Goal: Task Accomplishment & Management: Manage account settings

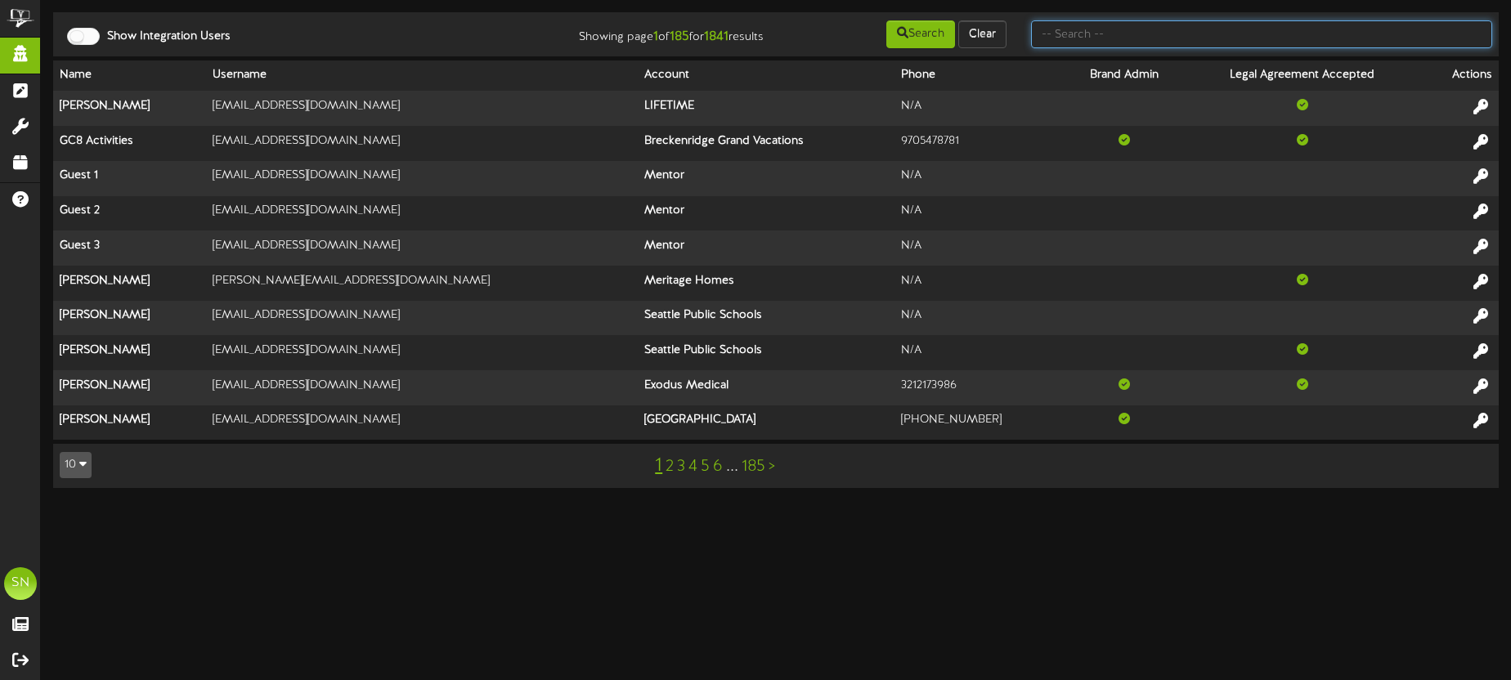
click at [1061, 35] on input "text" at bounding box center [1261, 34] width 461 height 28
type input "m"
type input "assoicated"
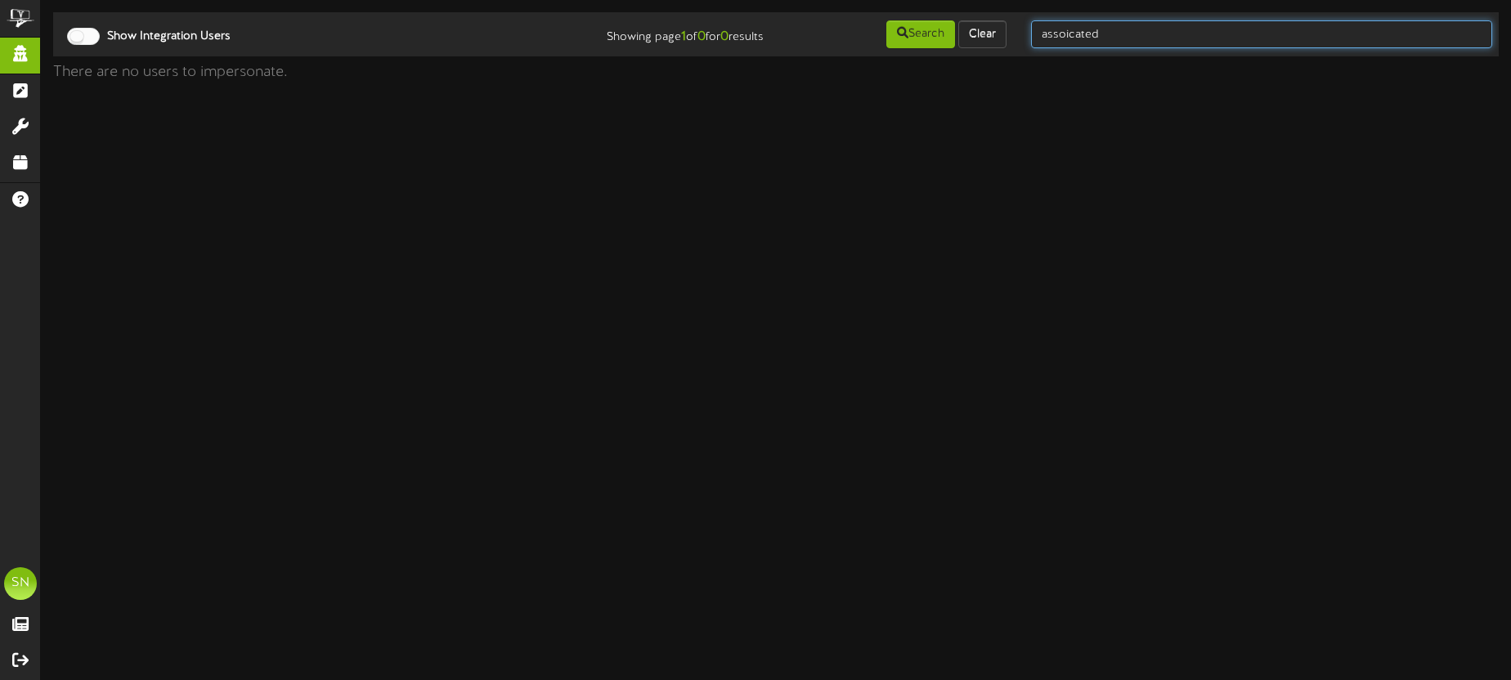
drag, startPoint x: 1219, startPoint y: 43, endPoint x: 1210, endPoint y: 43, distance: 9.8
click at [1219, 43] on input "assoicated" at bounding box center [1261, 34] width 461 height 28
drag, startPoint x: 1080, startPoint y: 37, endPoint x: 1021, endPoint y: 32, distance: 59.1
click at [1022, 32] on div "assoicated" at bounding box center [1262, 34] width 486 height 31
type input "a"
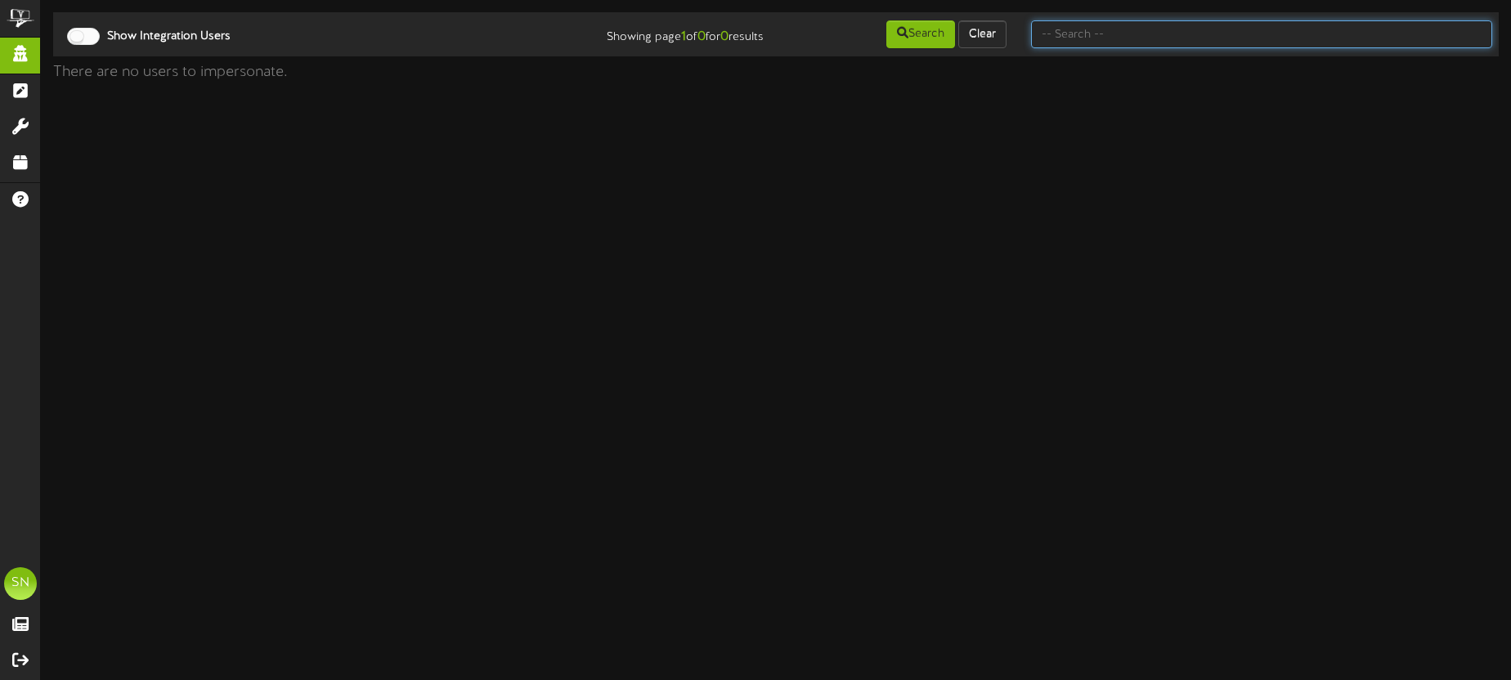
type input "m"
type input "associated"
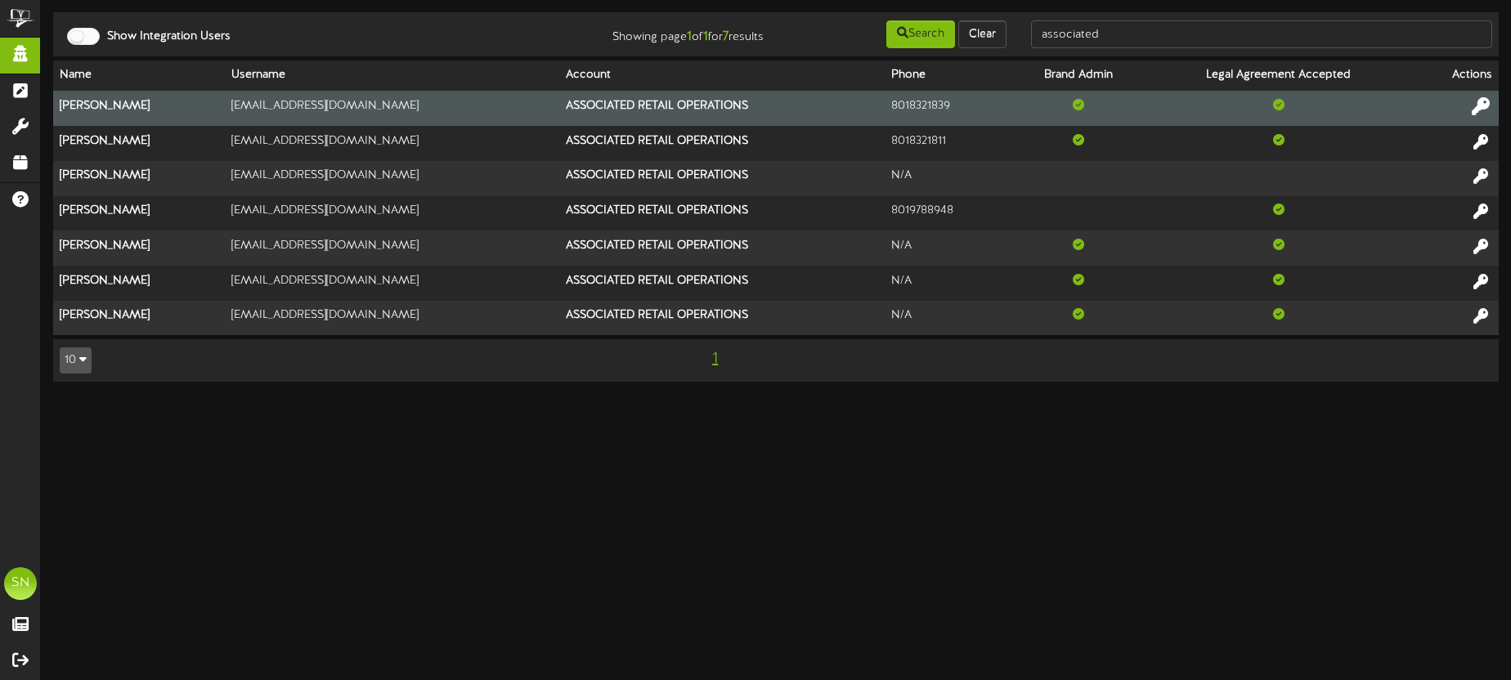
click at [1480, 107] on icon at bounding box center [1481, 106] width 18 height 18
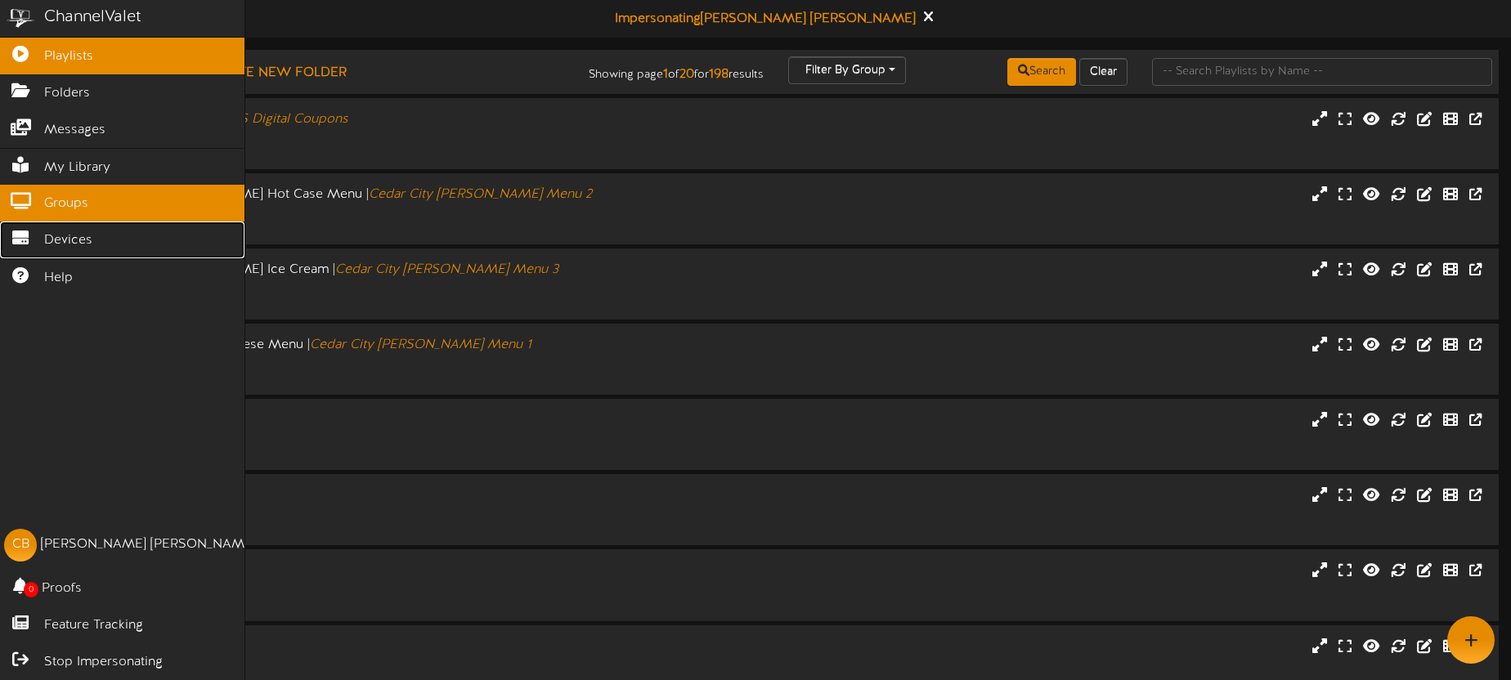
drag, startPoint x: 55, startPoint y: 244, endPoint x: 121, endPoint y: 213, distance: 72.8
click at [55, 244] on span "Devices" at bounding box center [68, 240] width 48 height 19
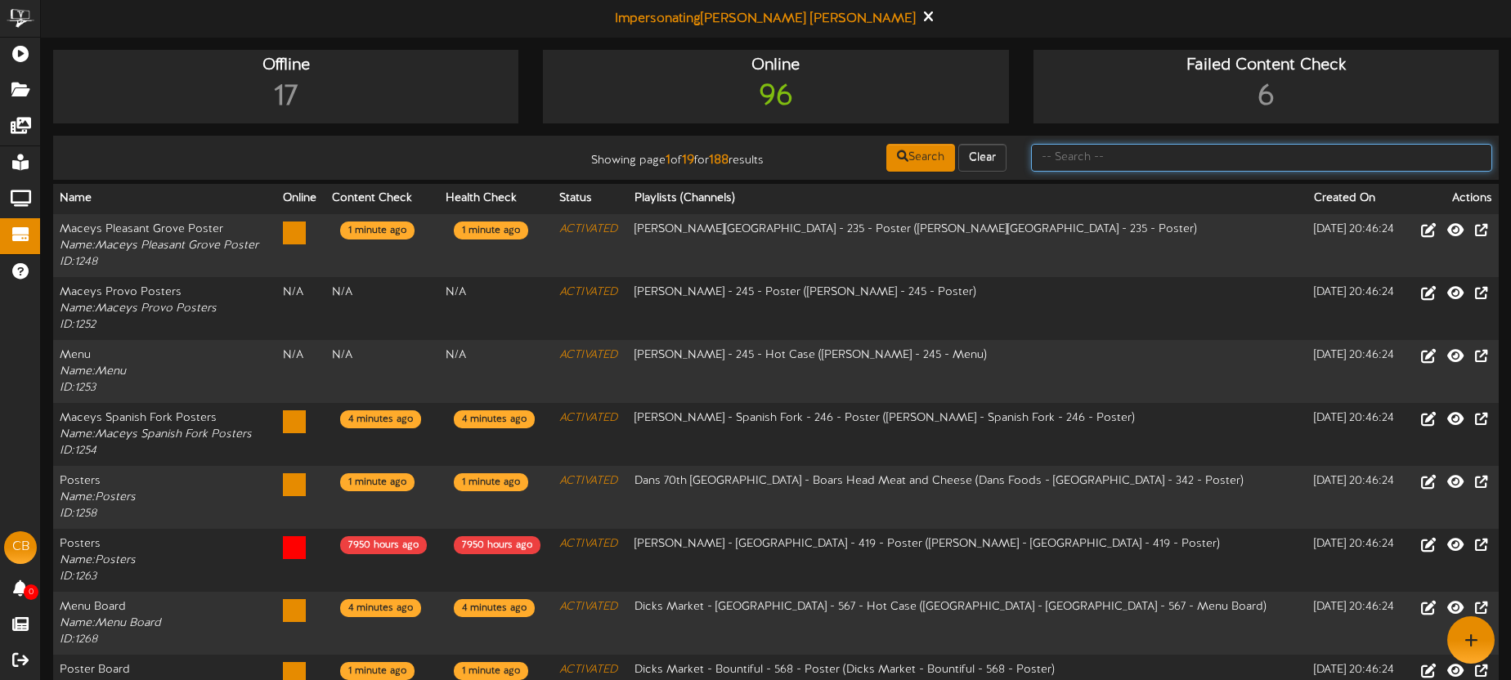
click at [1086, 153] on input "text" at bounding box center [1261, 158] width 461 height 28
type input "american fork"
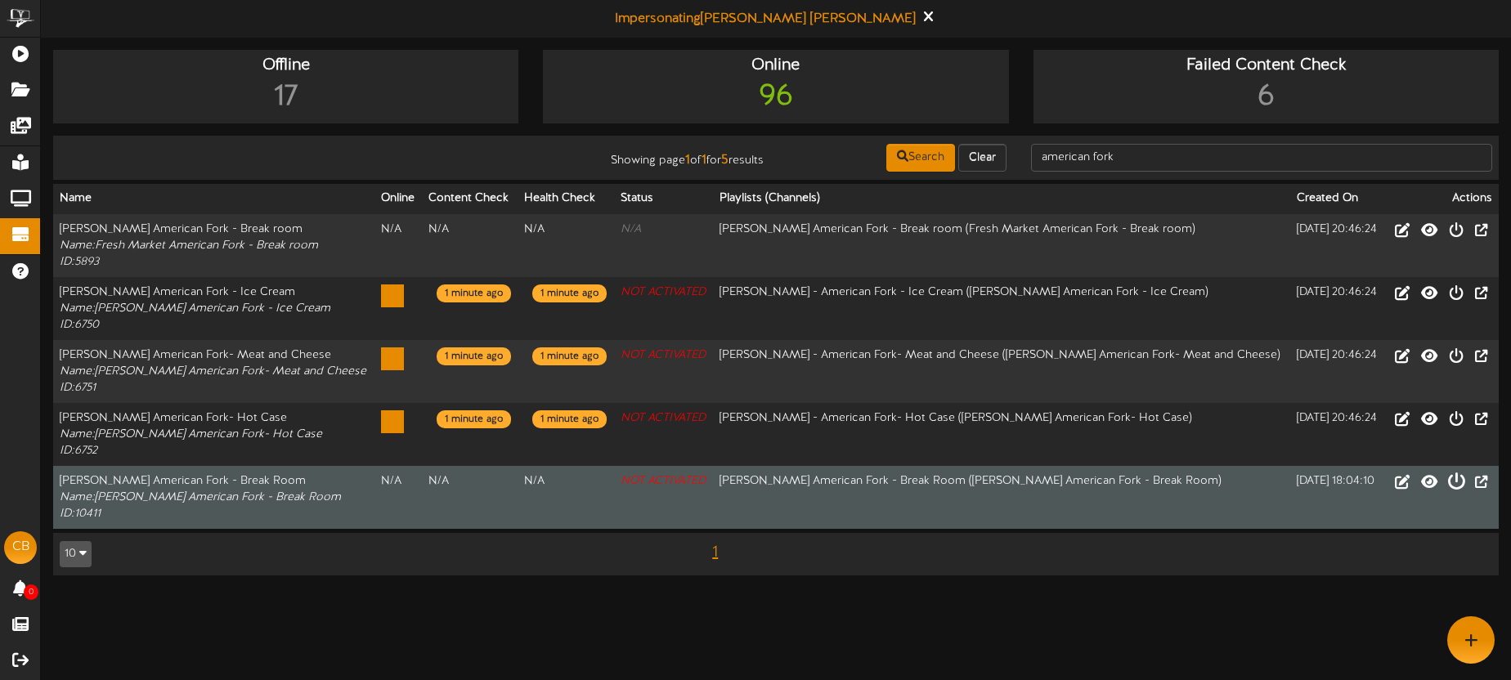
click at [1457, 481] on icon at bounding box center [1457, 481] width 18 height 18
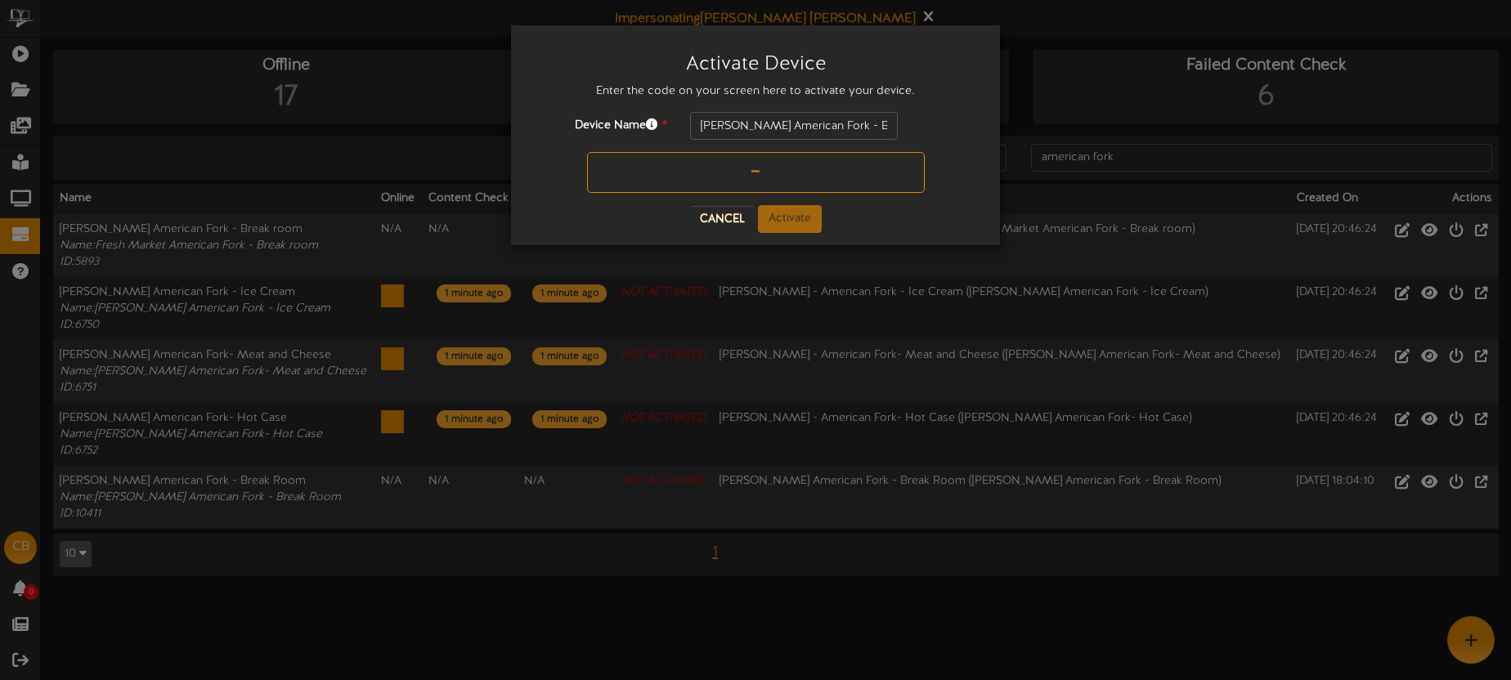
click at [703, 170] on input "text" at bounding box center [756, 172] width 338 height 41
type input "9GPERX"
click at [785, 218] on button "Activate" at bounding box center [790, 219] width 64 height 28
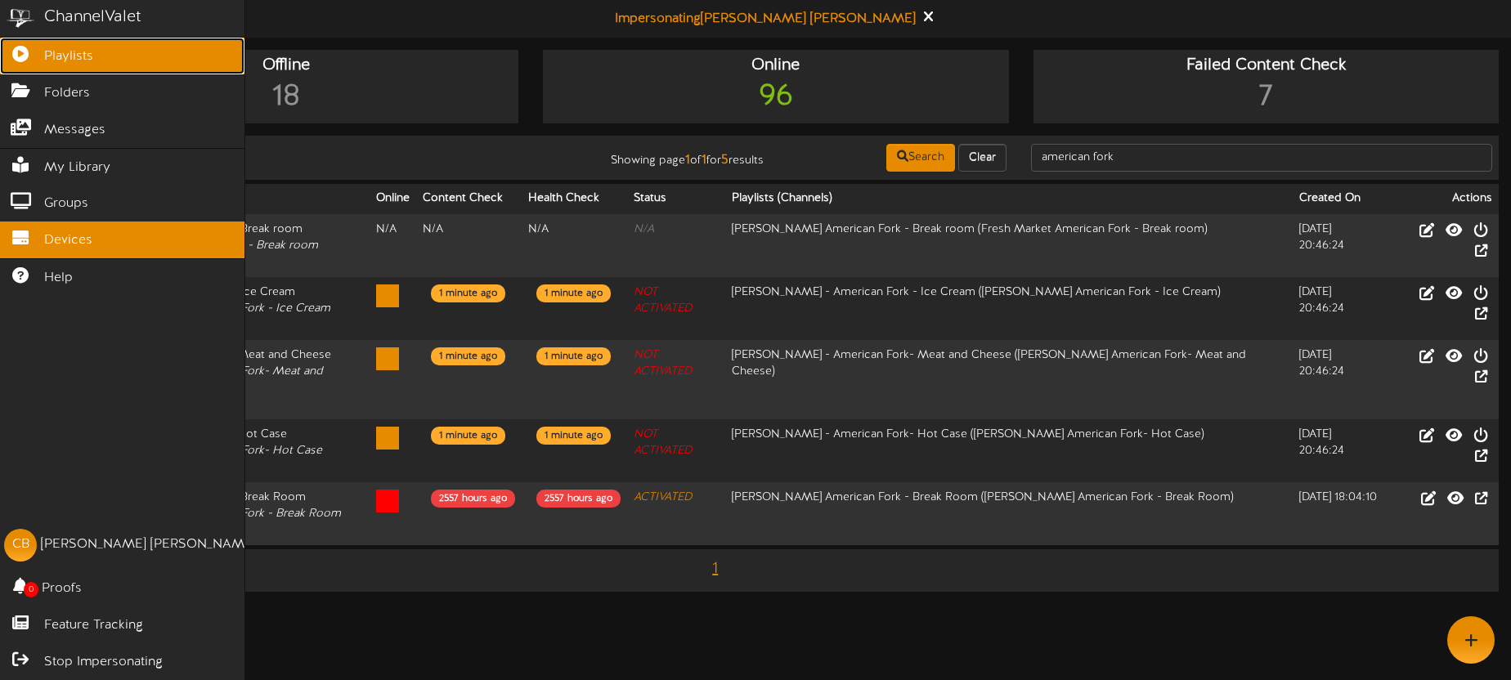
click at [34, 57] on icon at bounding box center [20, 52] width 41 height 12
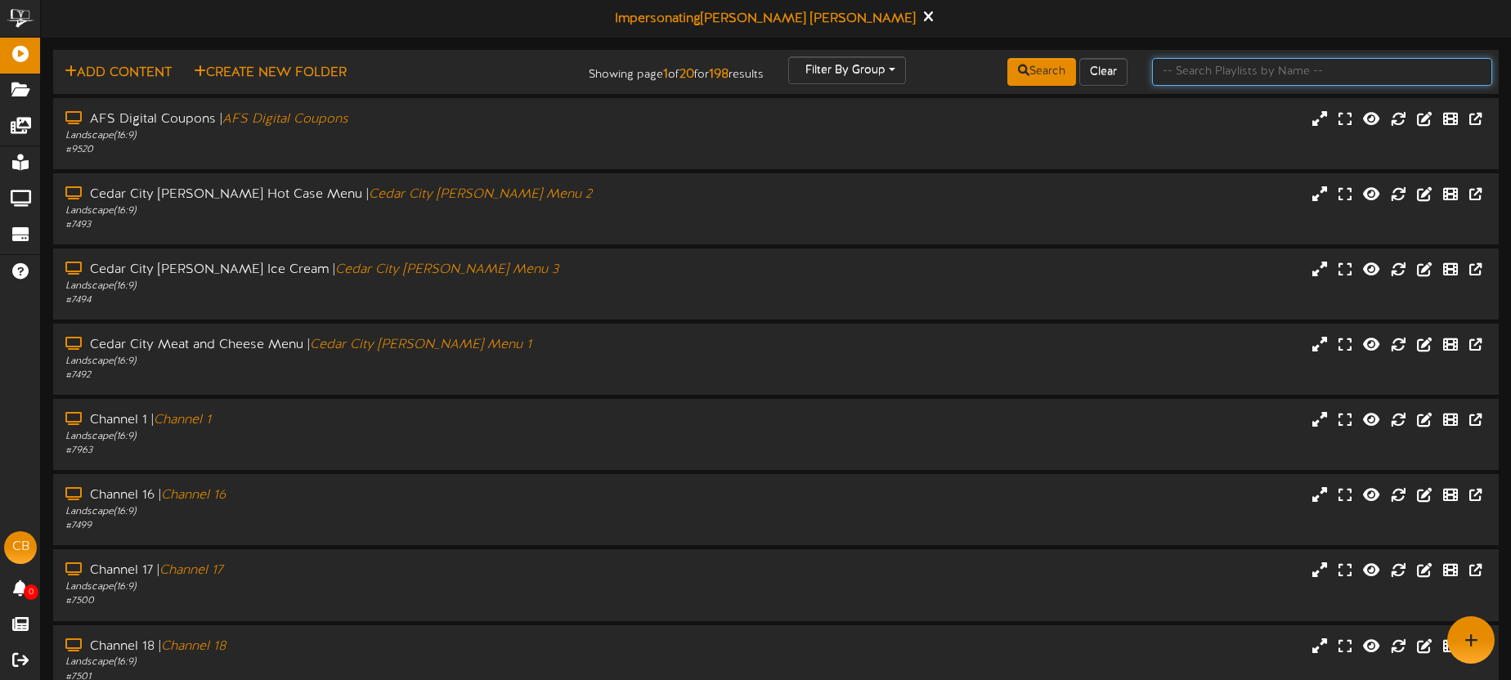
click at [1173, 73] on input "text" at bounding box center [1322, 72] width 340 height 28
type input "american fork"
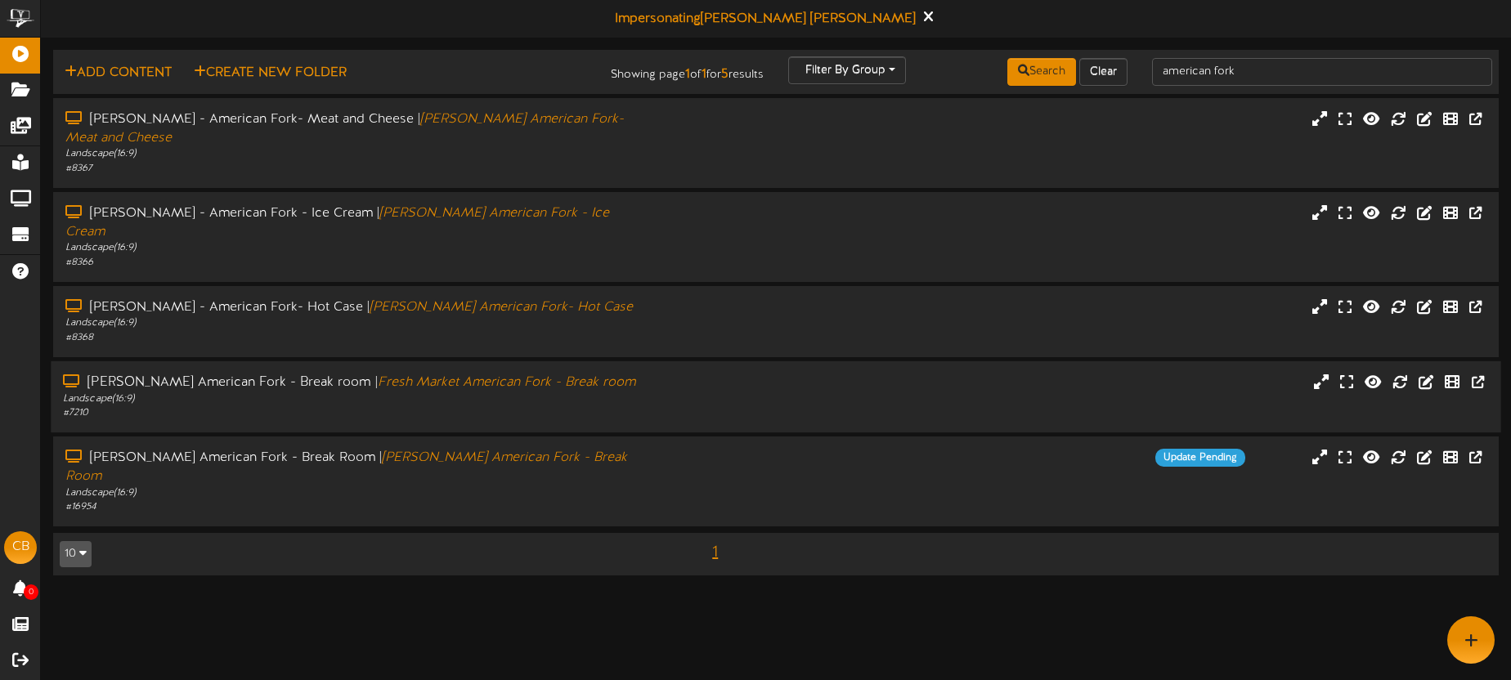
click at [698, 384] on div "Macey's American Fork - Break room | Fresh Market American Fork - Break room La…" at bounding box center [776, 396] width 1450 height 71
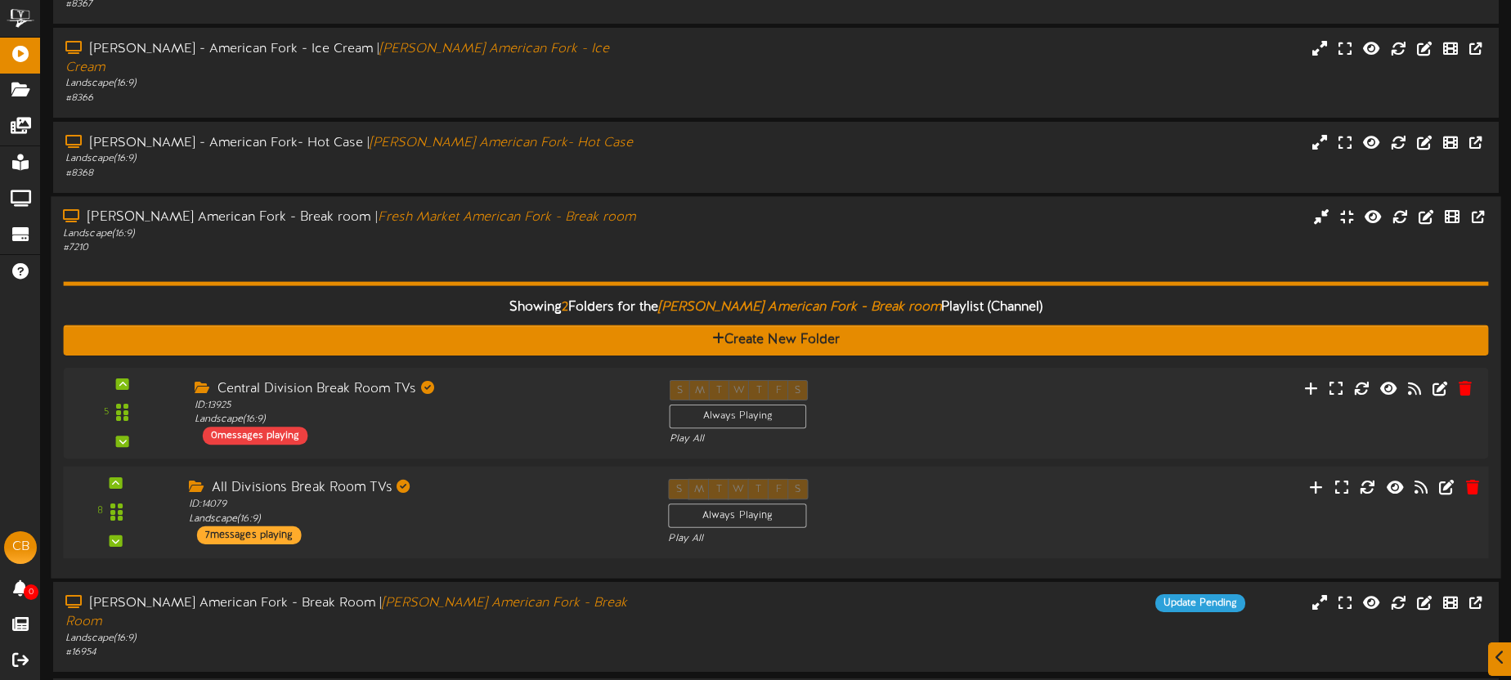
scroll to position [166, 0]
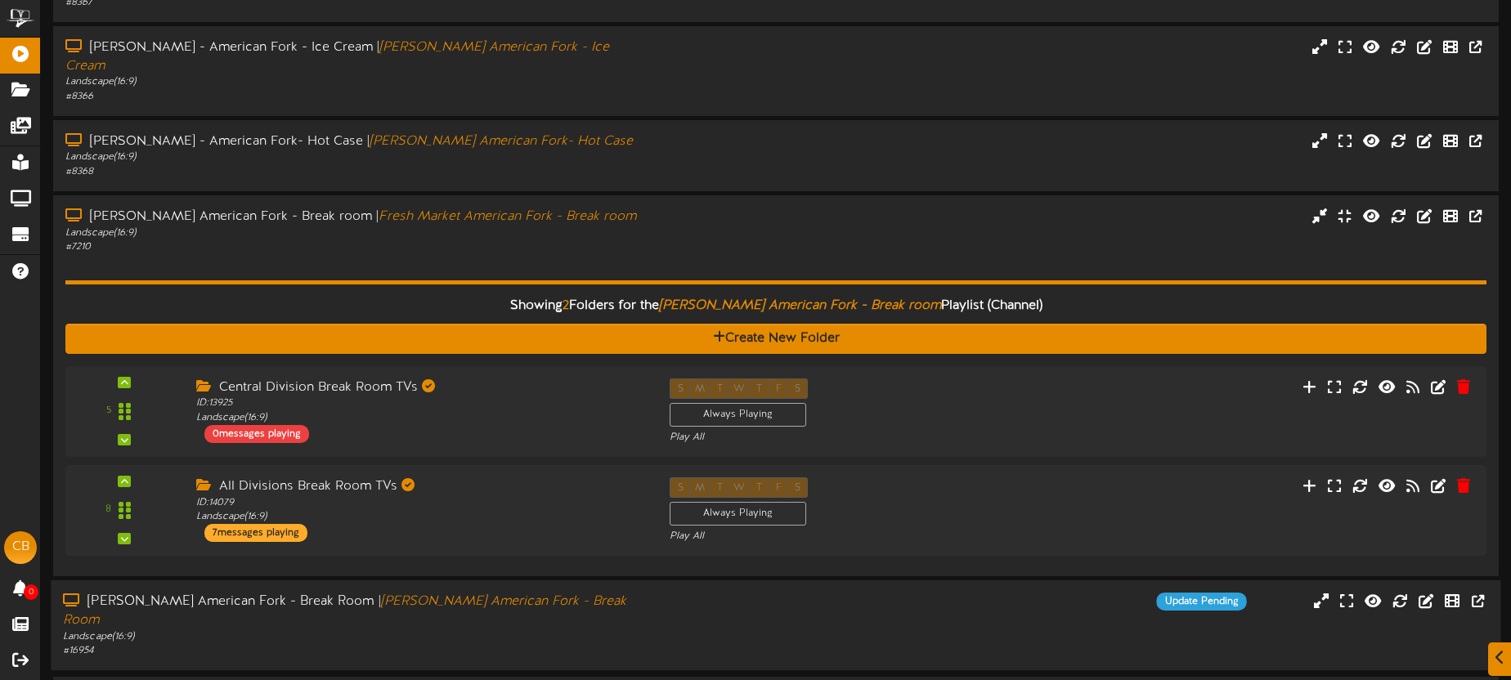
click at [833, 593] on div "Update Pending" at bounding box center [957, 602] width 604 height 18
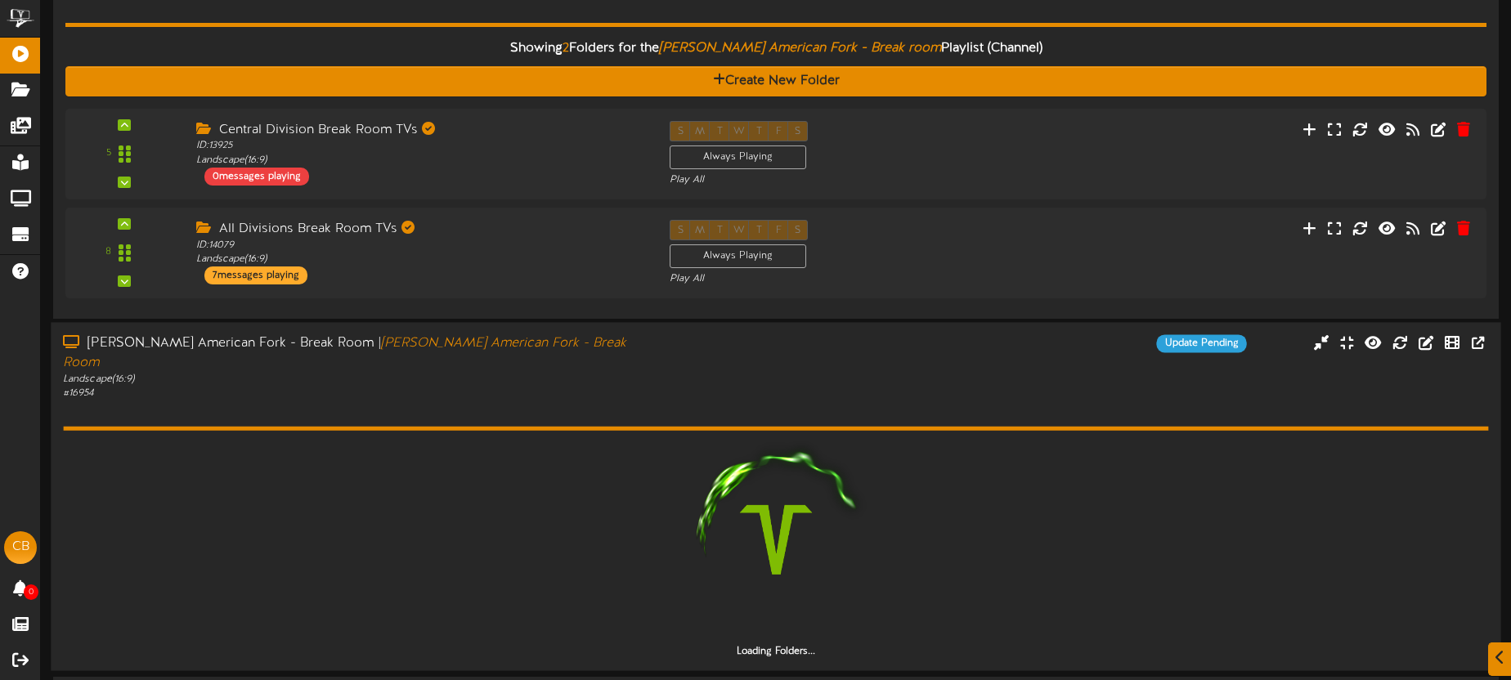
scroll to position [377, 0]
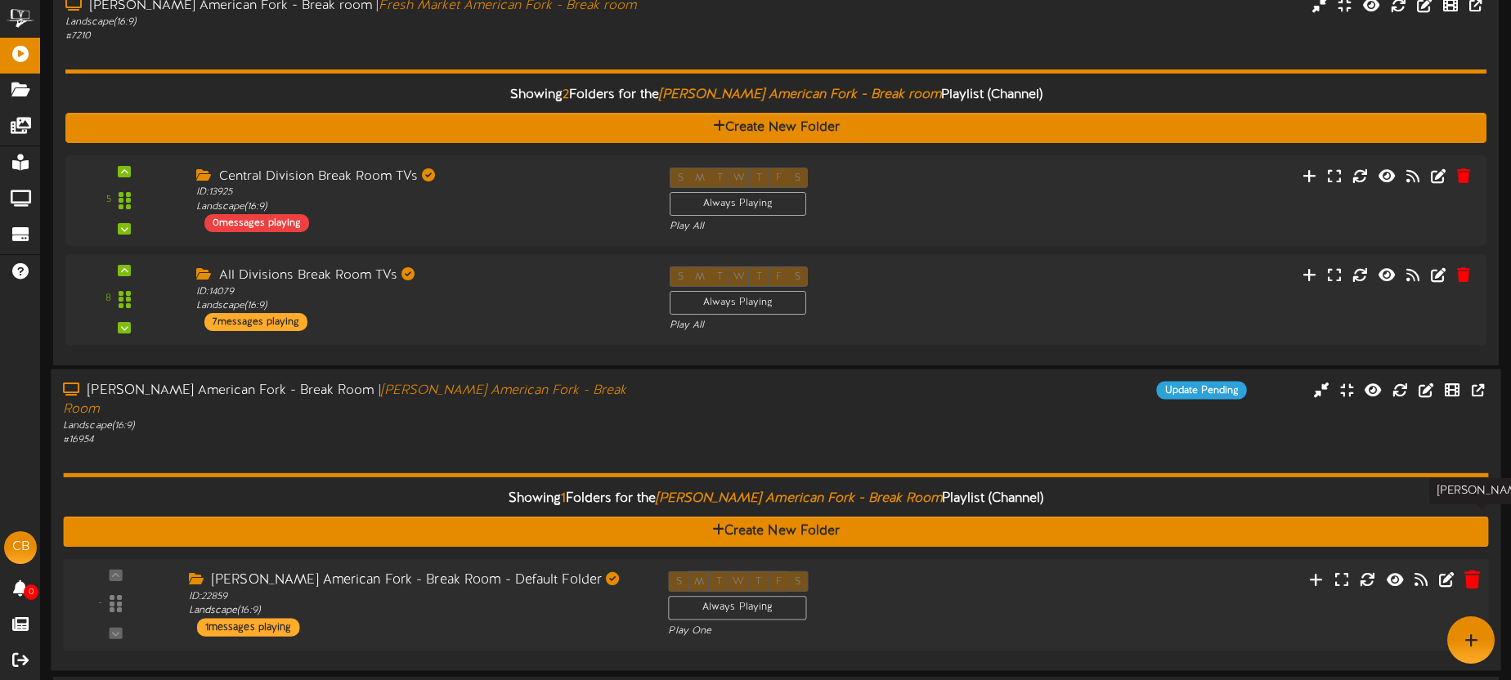
click at [1472, 570] on icon at bounding box center [1473, 579] width 16 height 18
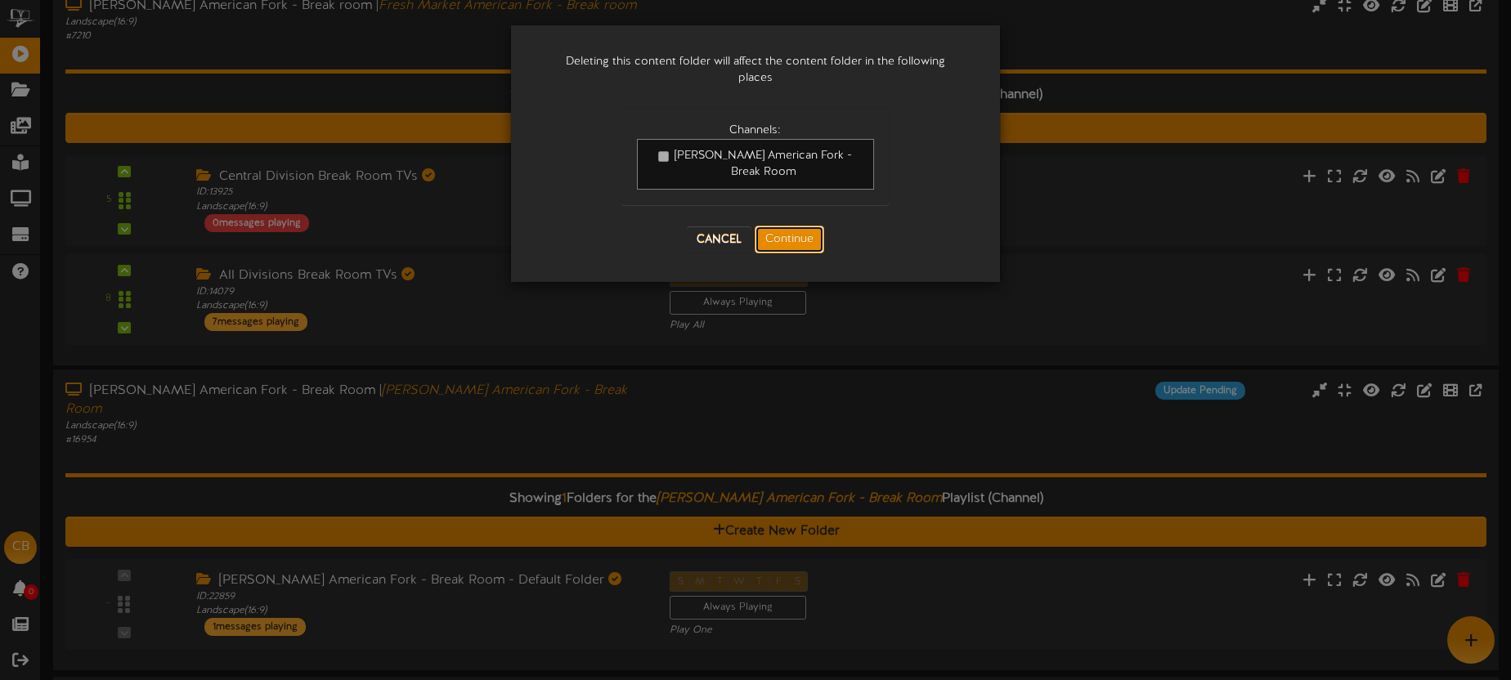
click at [799, 240] on button "Continue" at bounding box center [790, 240] width 70 height 28
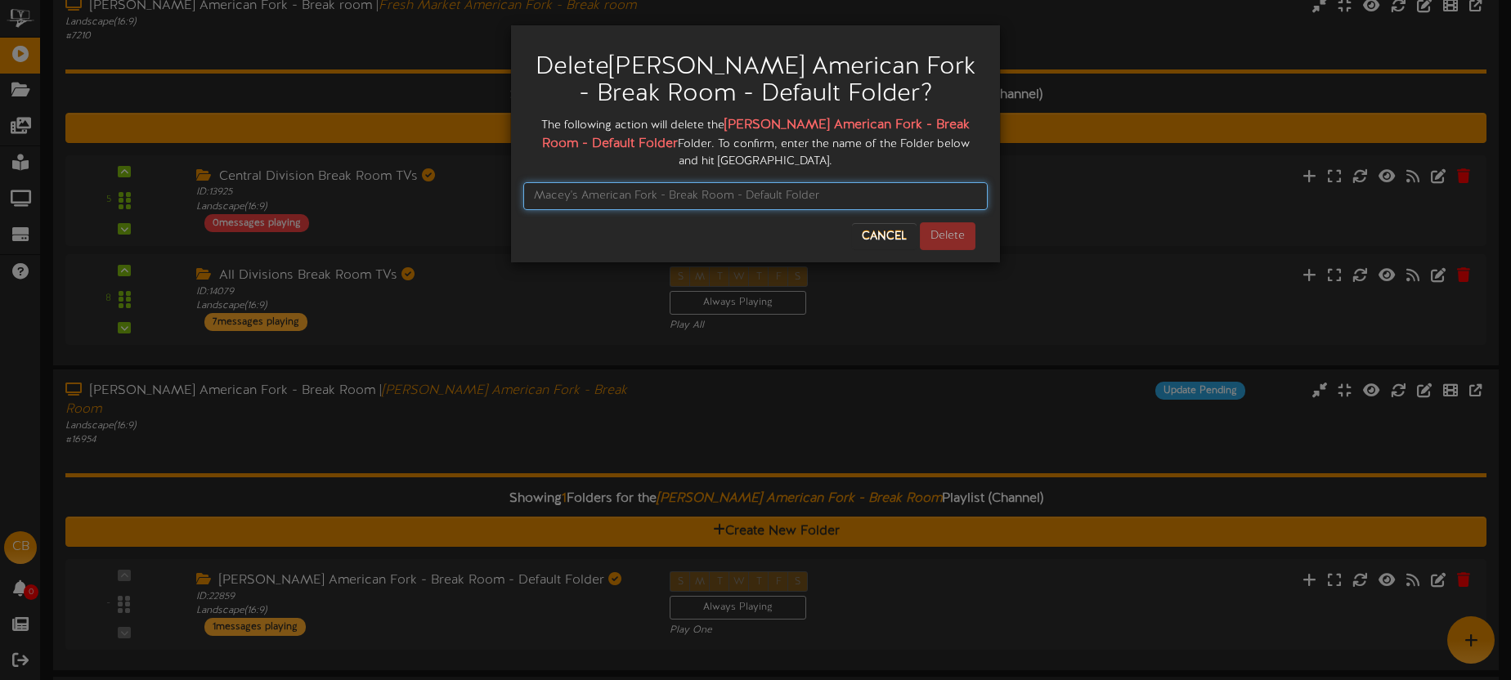
drag, startPoint x: 812, startPoint y: 200, endPoint x: 719, endPoint y: 119, distance: 123.5
click at [811, 199] on input "text" at bounding box center [755, 196] width 465 height 28
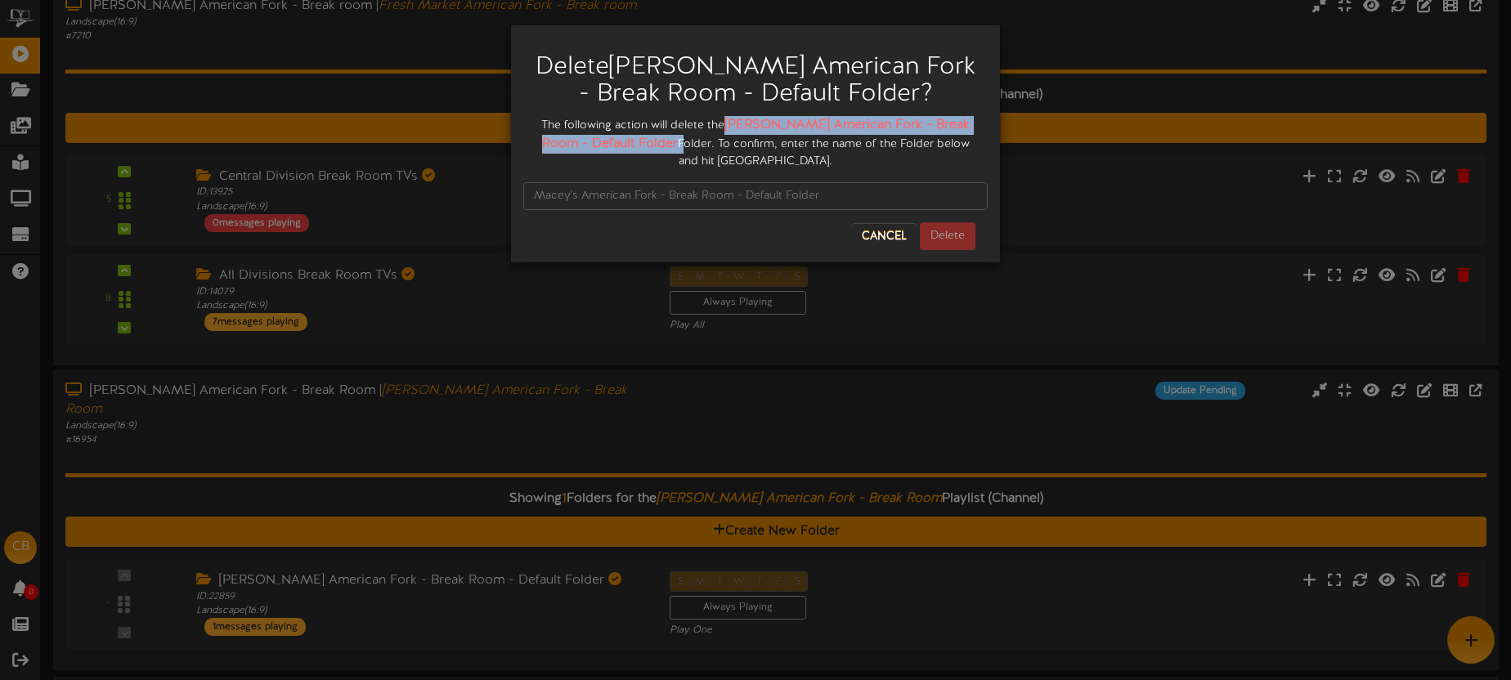
drag, startPoint x: 752, startPoint y: 134, endPoint x: 613, endPoint y: 144, distance: 140.2
click at [632, 148] on div "The following action will delete the Macey's American Fork - Break Room - Defau…" at bounding box center [755, 143] width 465 height 54
copy strong "Macey's American Fork - Break Room - Default Folder"
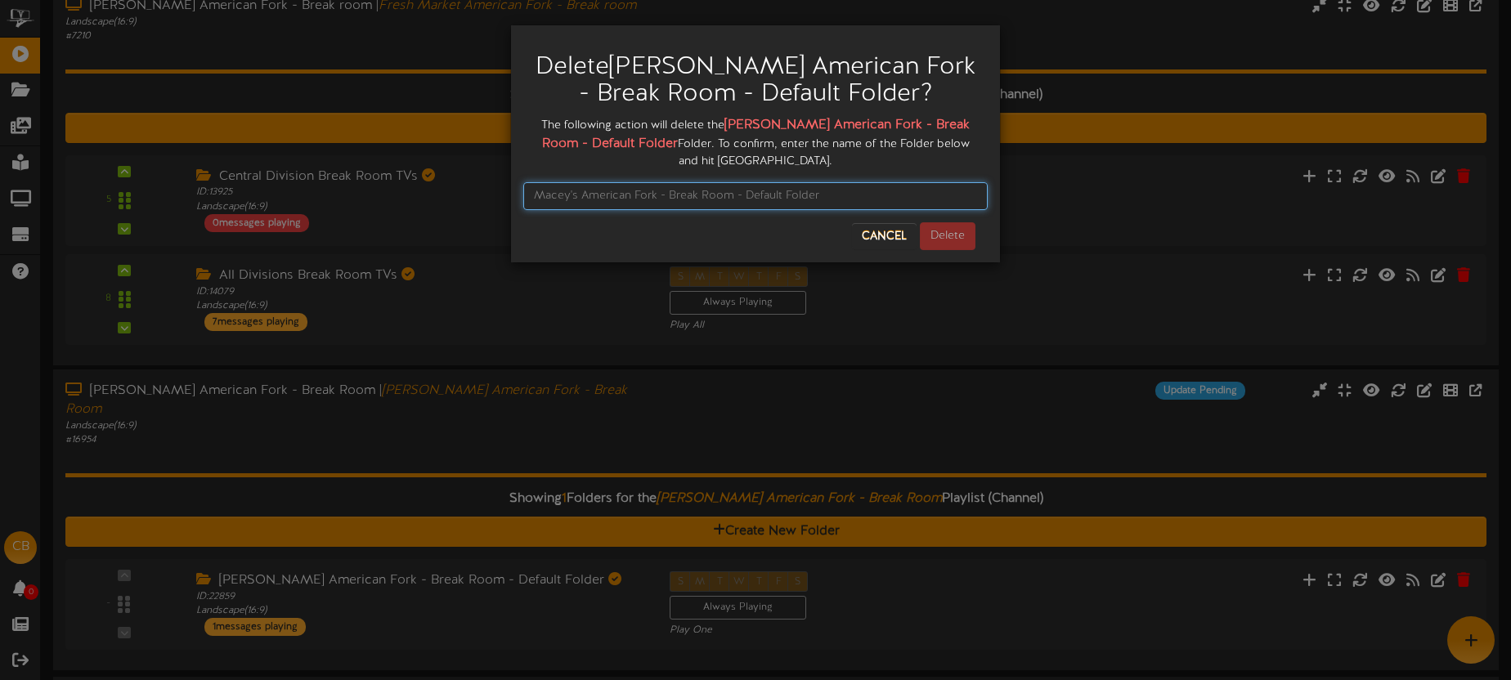
click at [588, 198] on input "text" at bounding box center [755, 196] width 465 height 28
paste input "Macey's American Fork - Break Room - Default Folder"
type input "Macey's American Fork - Break Room - Default Folder"
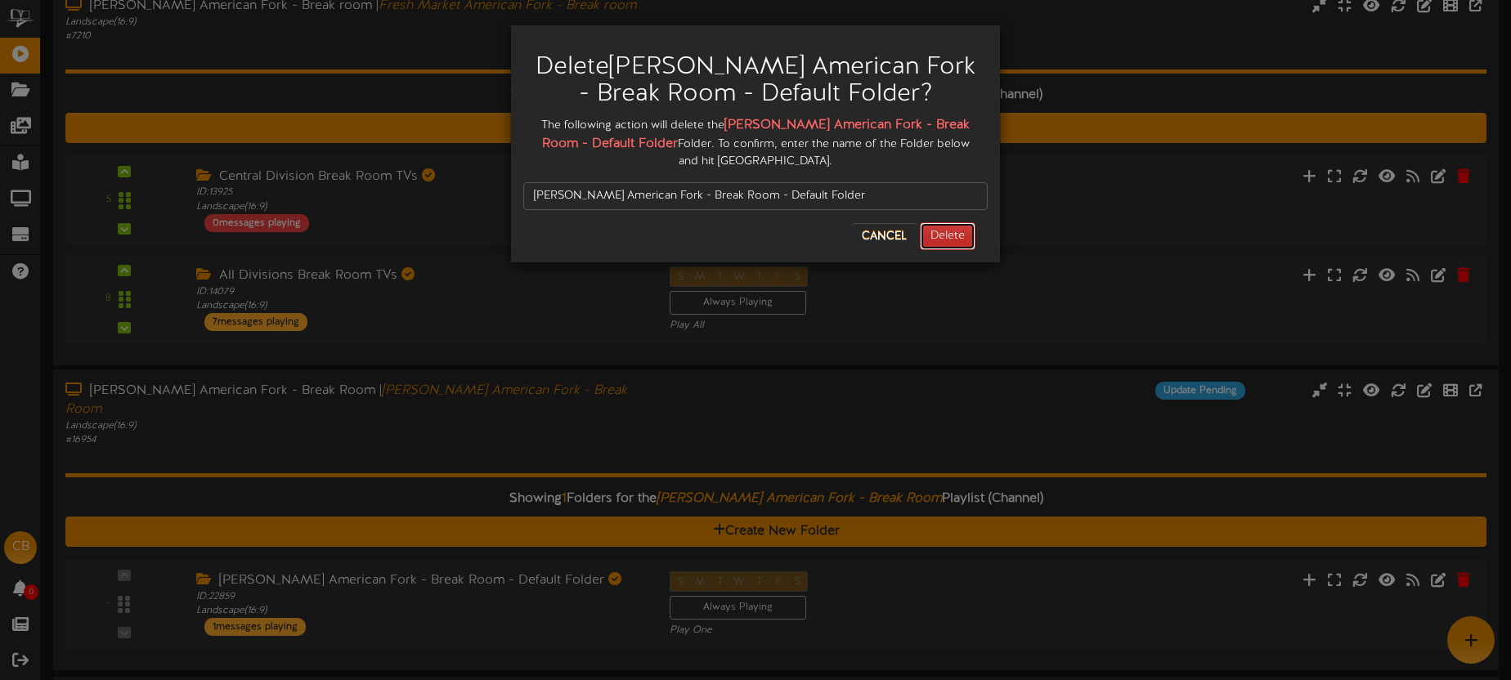
click at [931, 241] on button "Delete" at bounding box center [948, 236] width 56 height 28
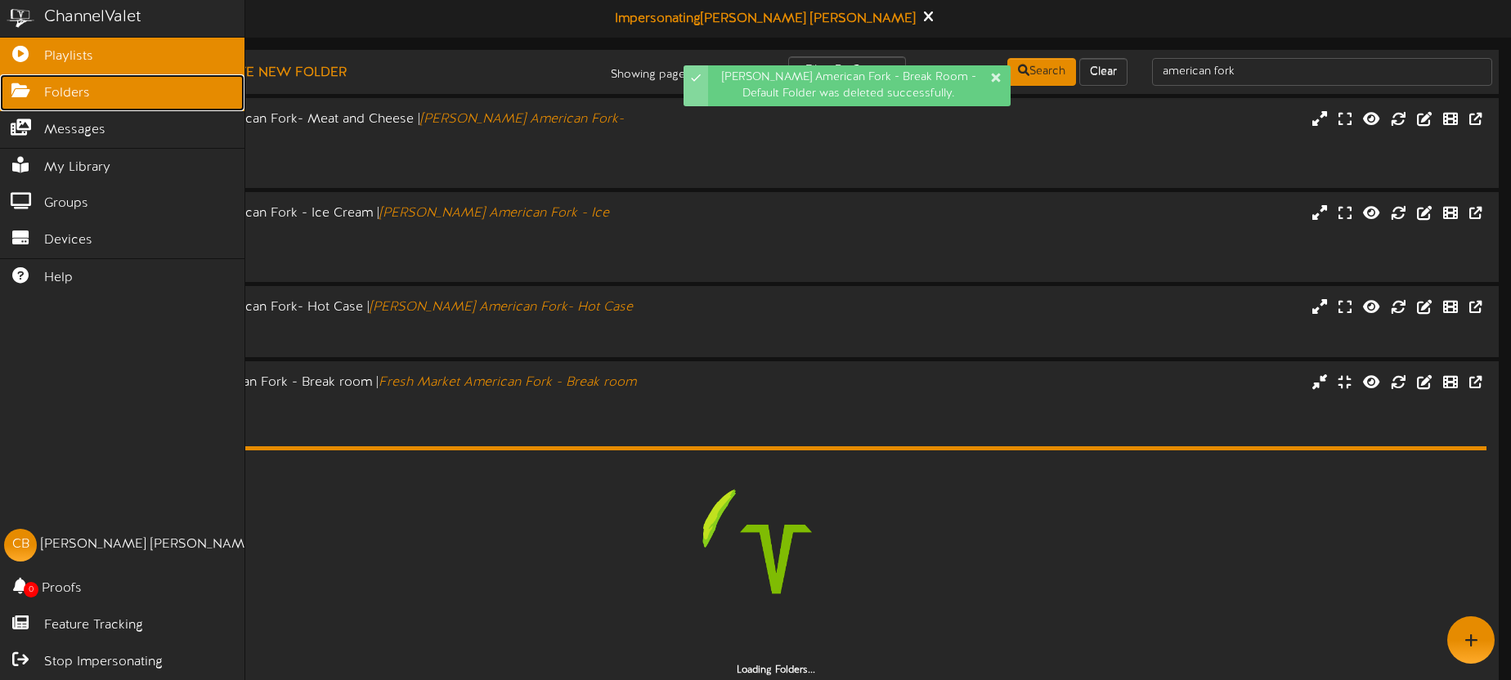
click at [44, 93] on span "Folders" at bounding box center [67, 93] width 46 height 19
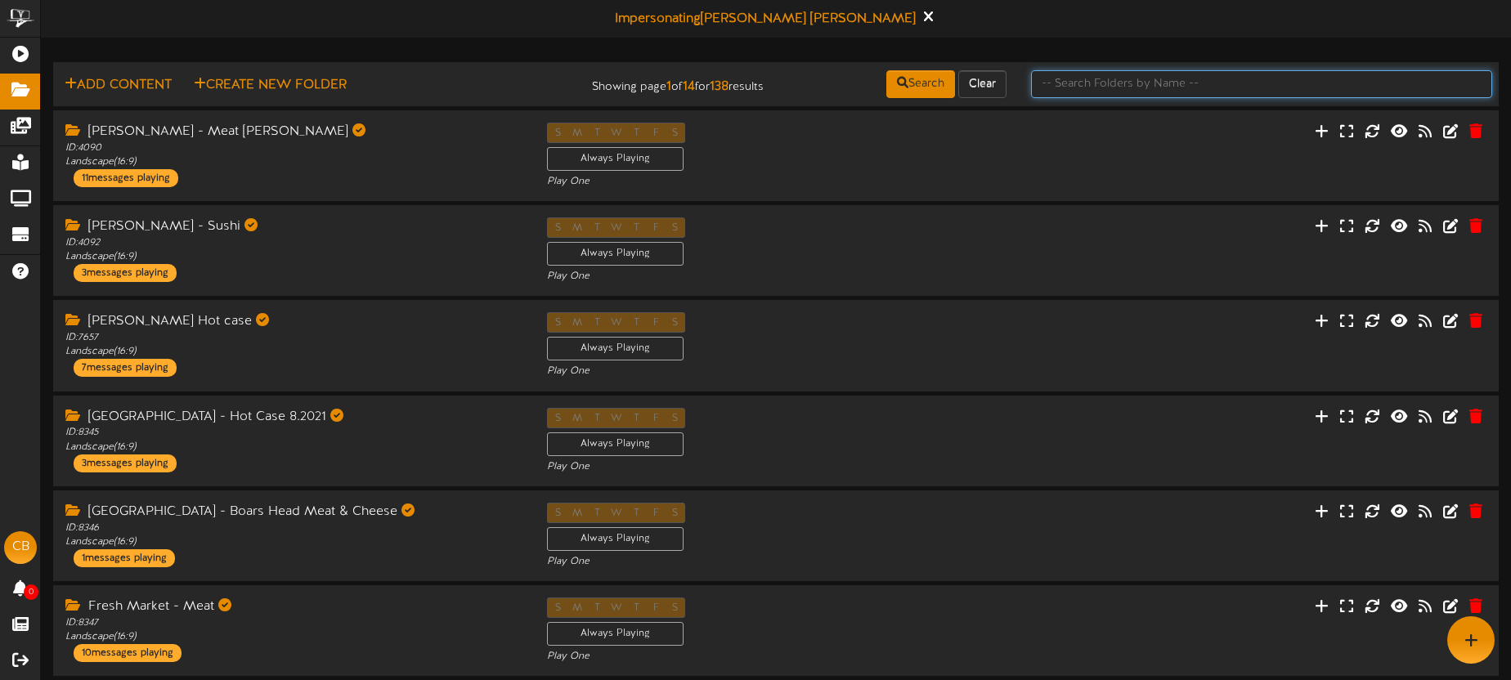
click at [1190, 86] on input "text" at bounding box center [1261, 84] width 461 height 28
type input "All Divisions"
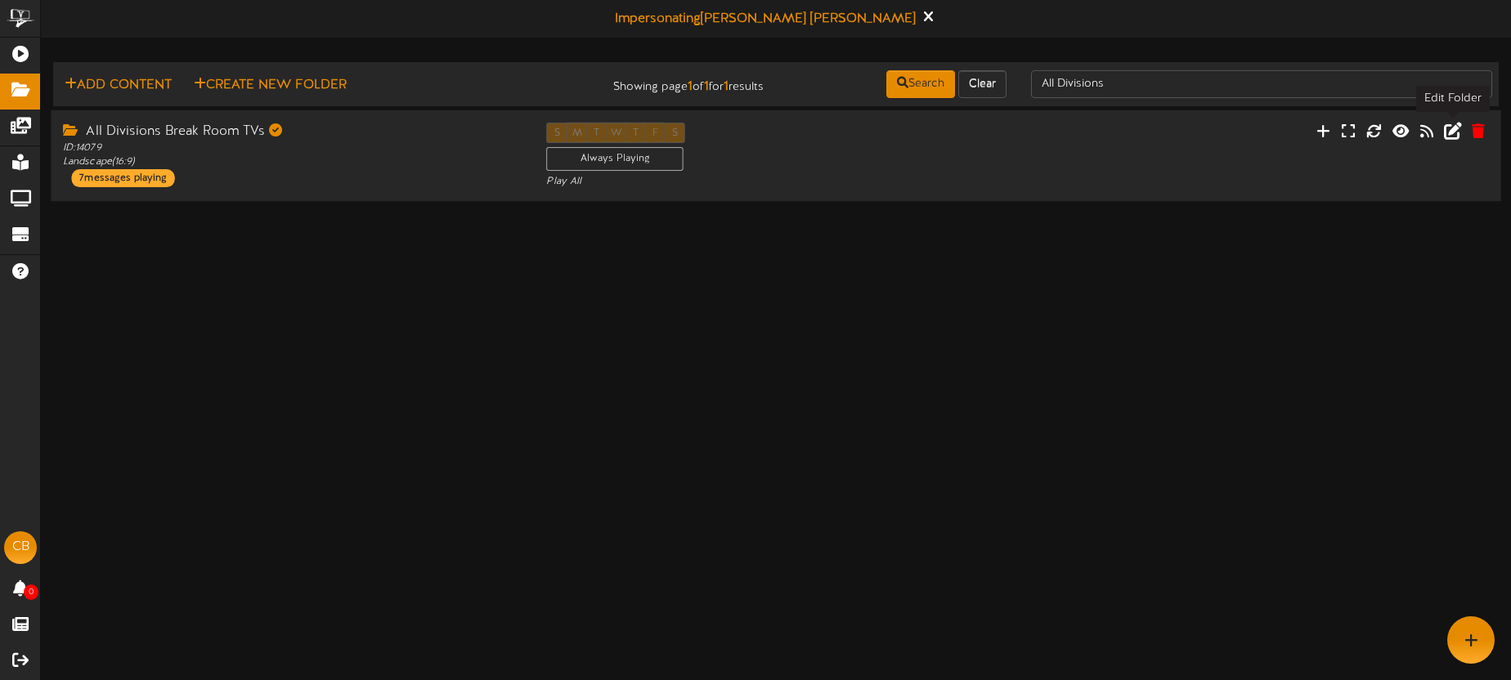
click at [1454, 134] on icon at bounding box center [1453, 130] width 18 height 18
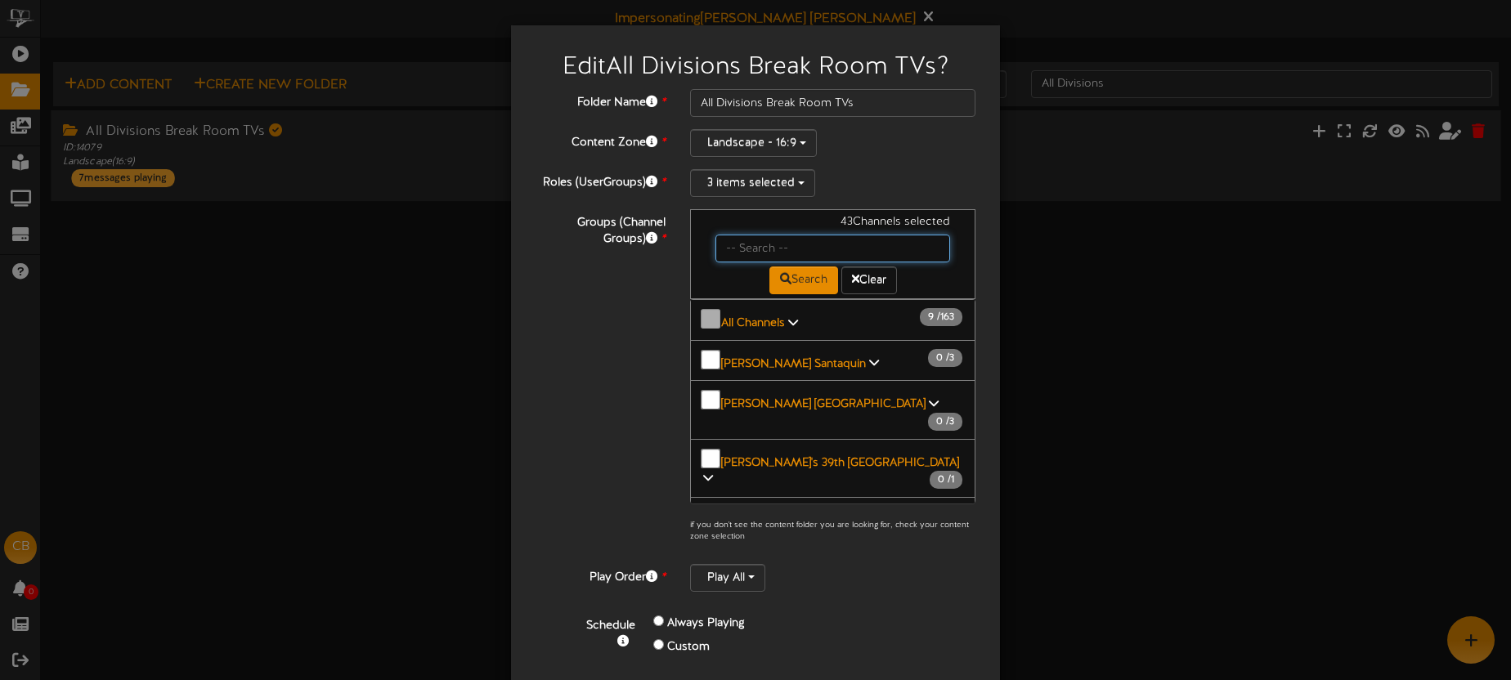
click at [768, 248] on input "text" at bounding box center [833, 249] width 235 height 28
type input "american fork"
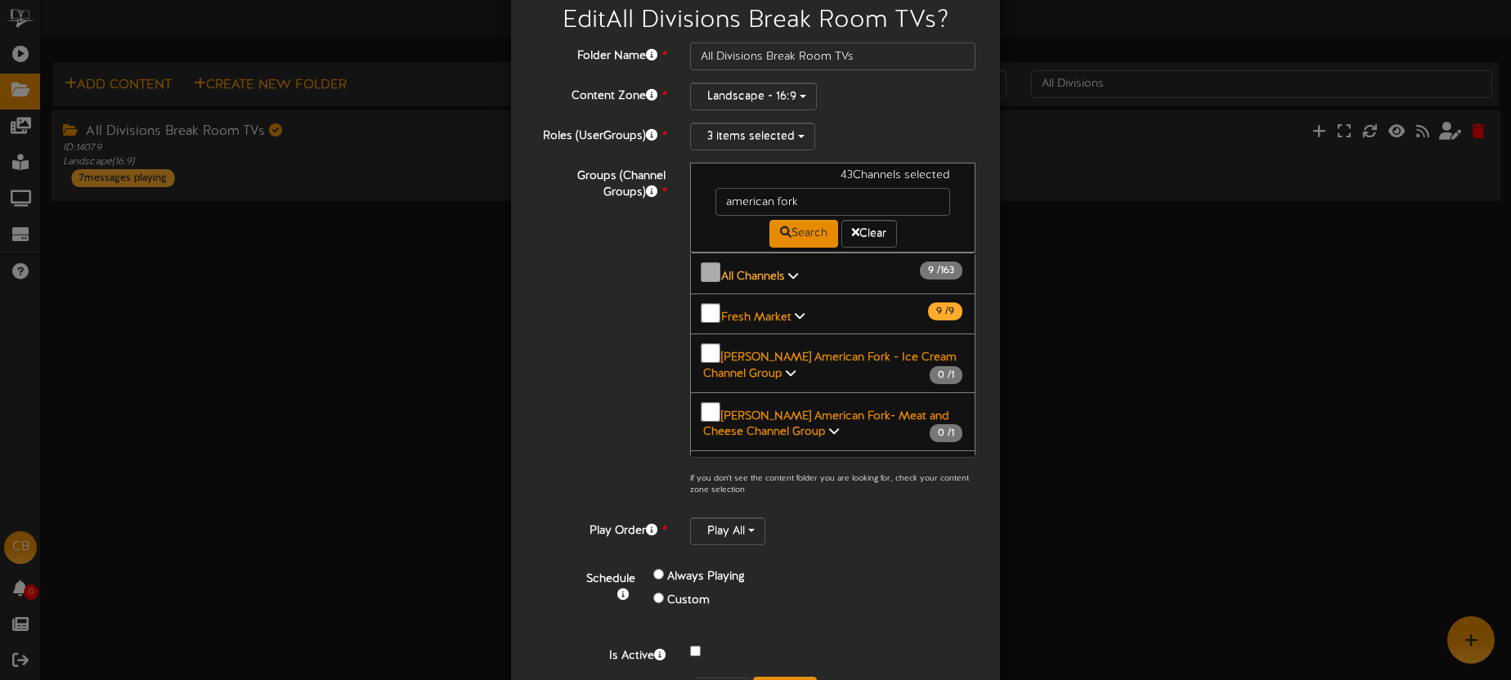
click at [779, 272] on b "All Channels" at bounding box center [753, 277] width 64 height 12
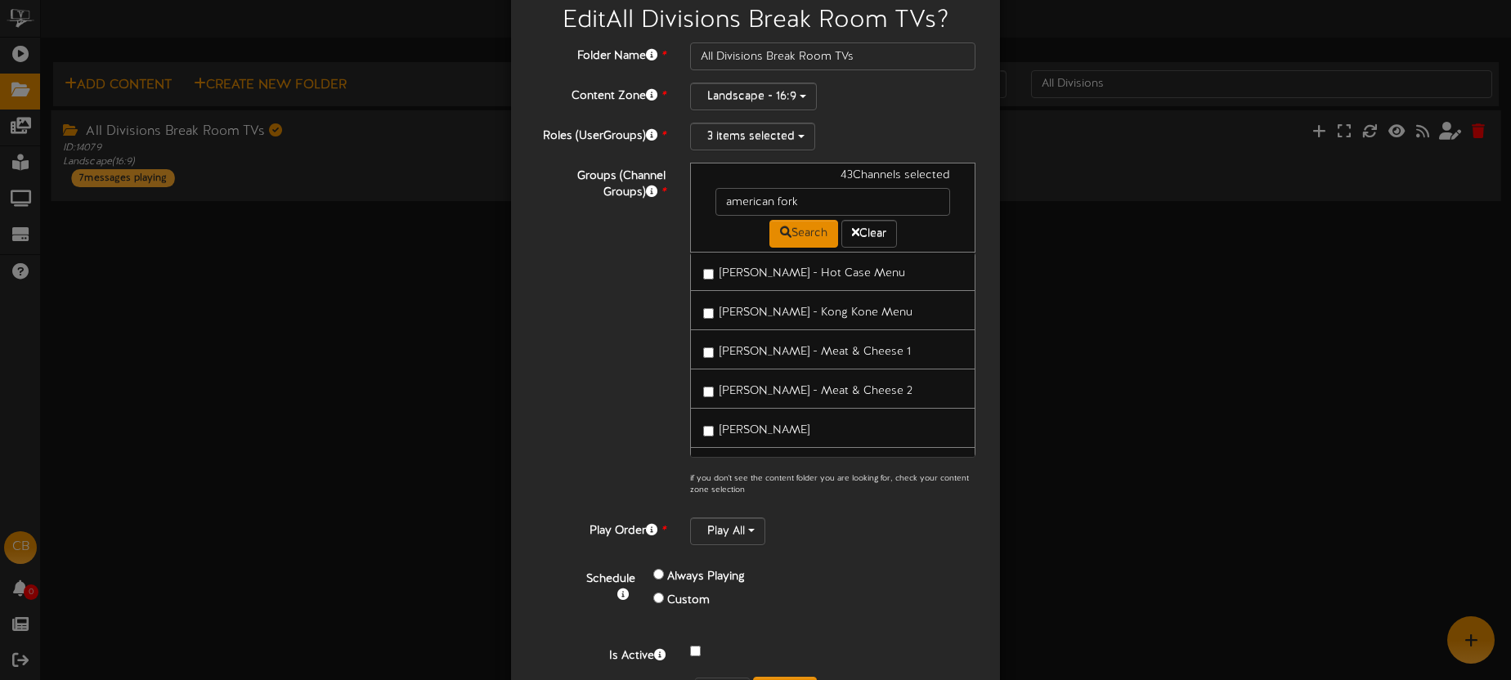
scroll to position [6459, 0]
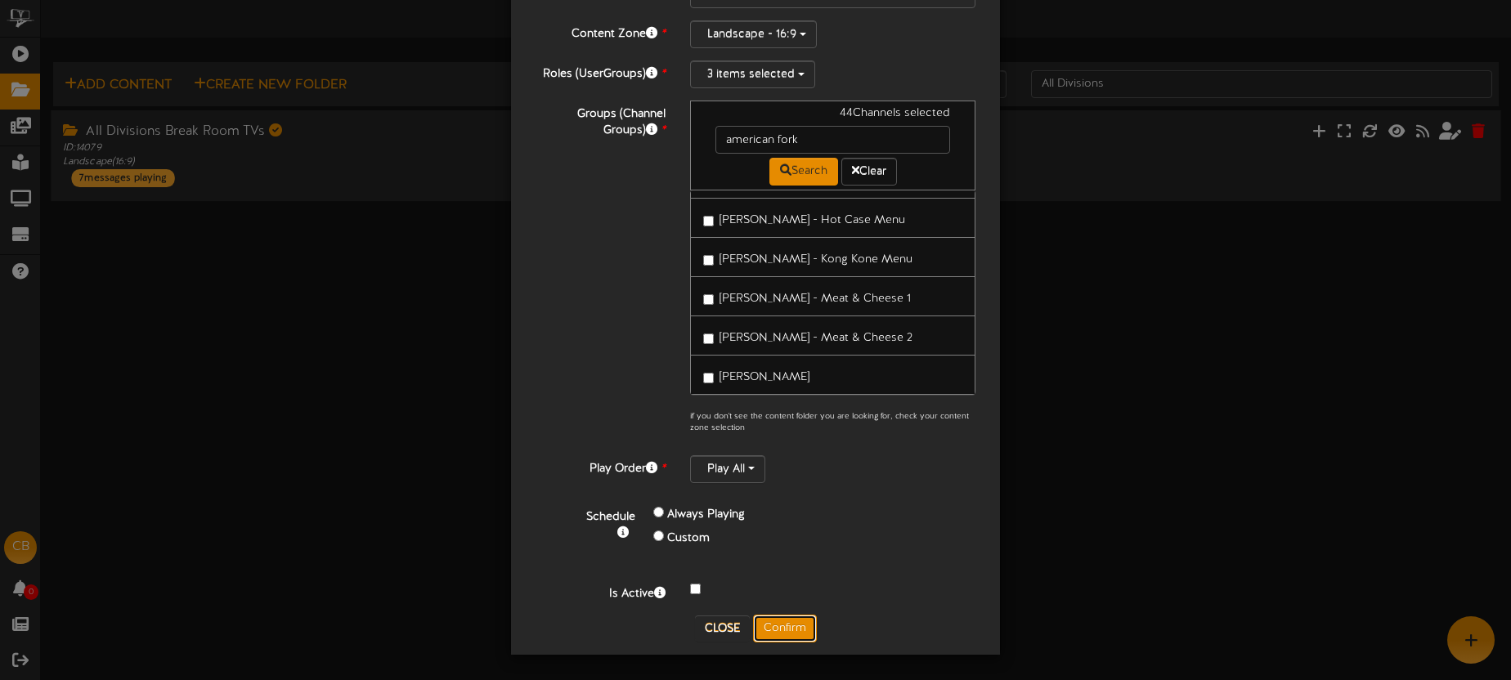
click at [777, 639] on button "Confirm" at bounding box center [785, 629] width 64 height 28
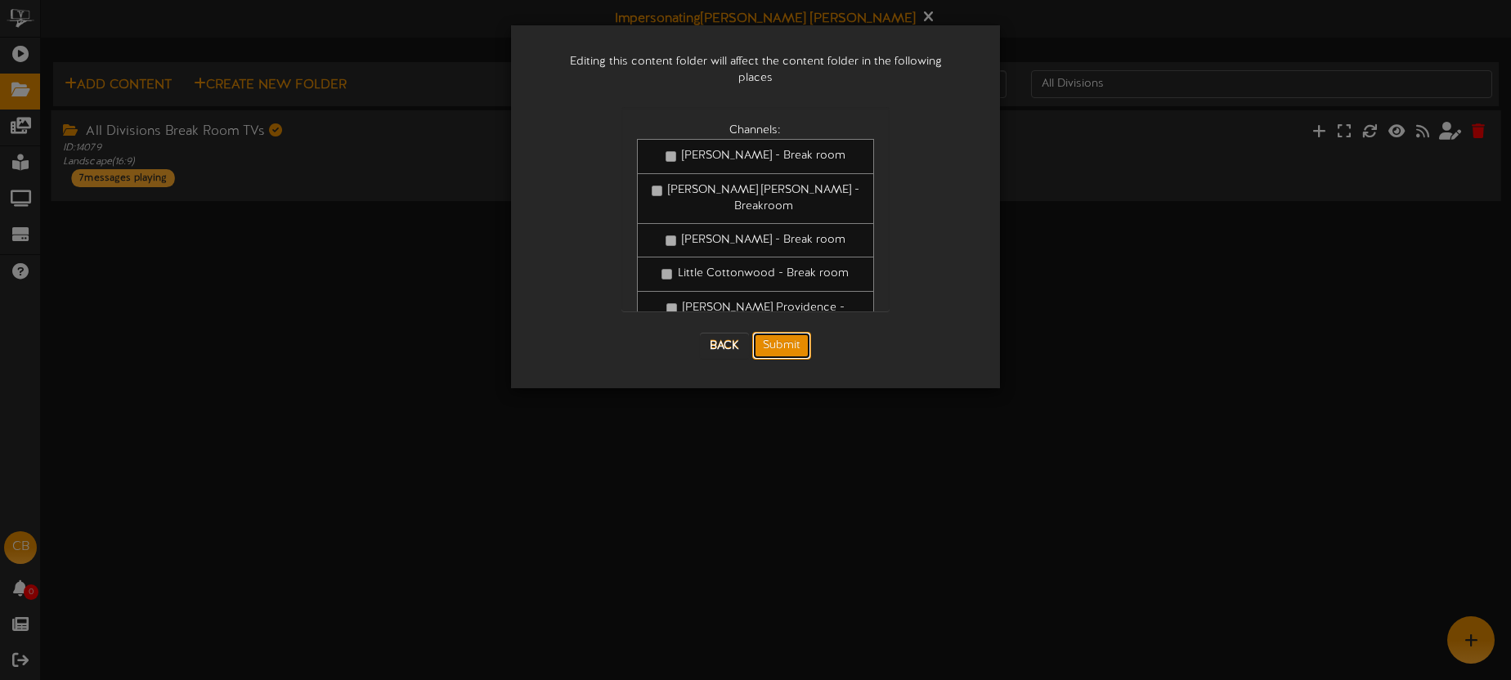
click at [797, 334] on button "Submit" at bounding box center [781, 346] width 59 height 28
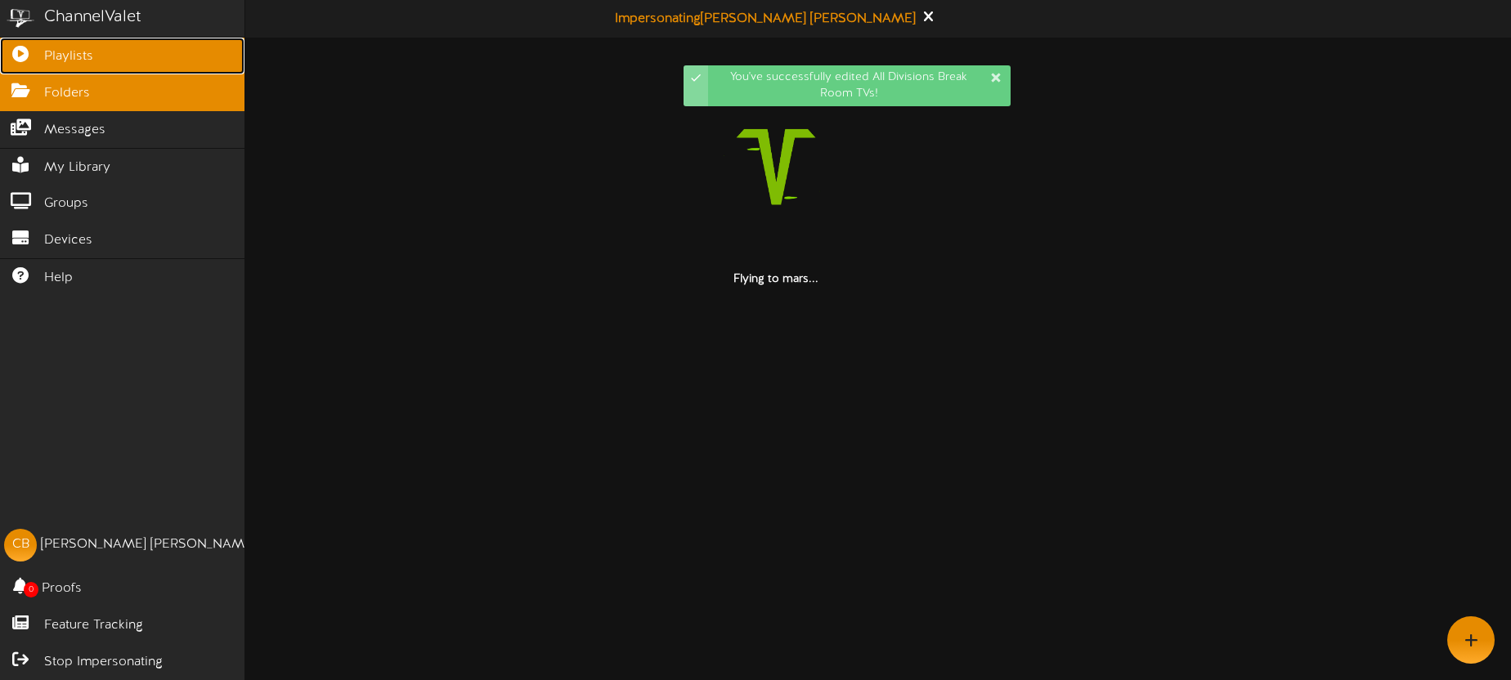
click at [40, 59] on link "Playlists" at bounding box center [122, 56] width 245 height 37
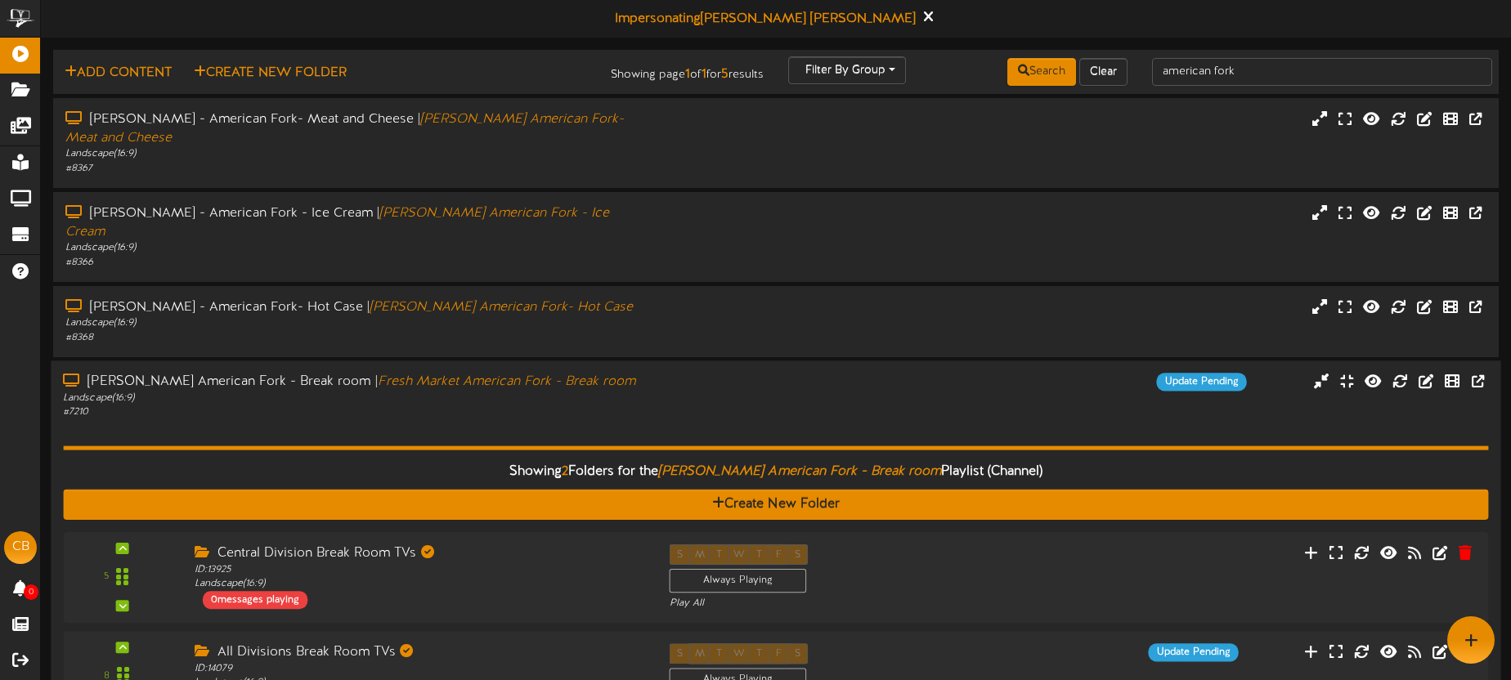
drag, startPoint x: 651, startPoint y: 355, endPoint x: 635, endPoint y: 341, distance: 21.5
click at [647, 373] on div "Macey's American Fork - Break room | Fresh Market American Fork - Break room La…" at bounding box center [353, 396] width 604 height 47
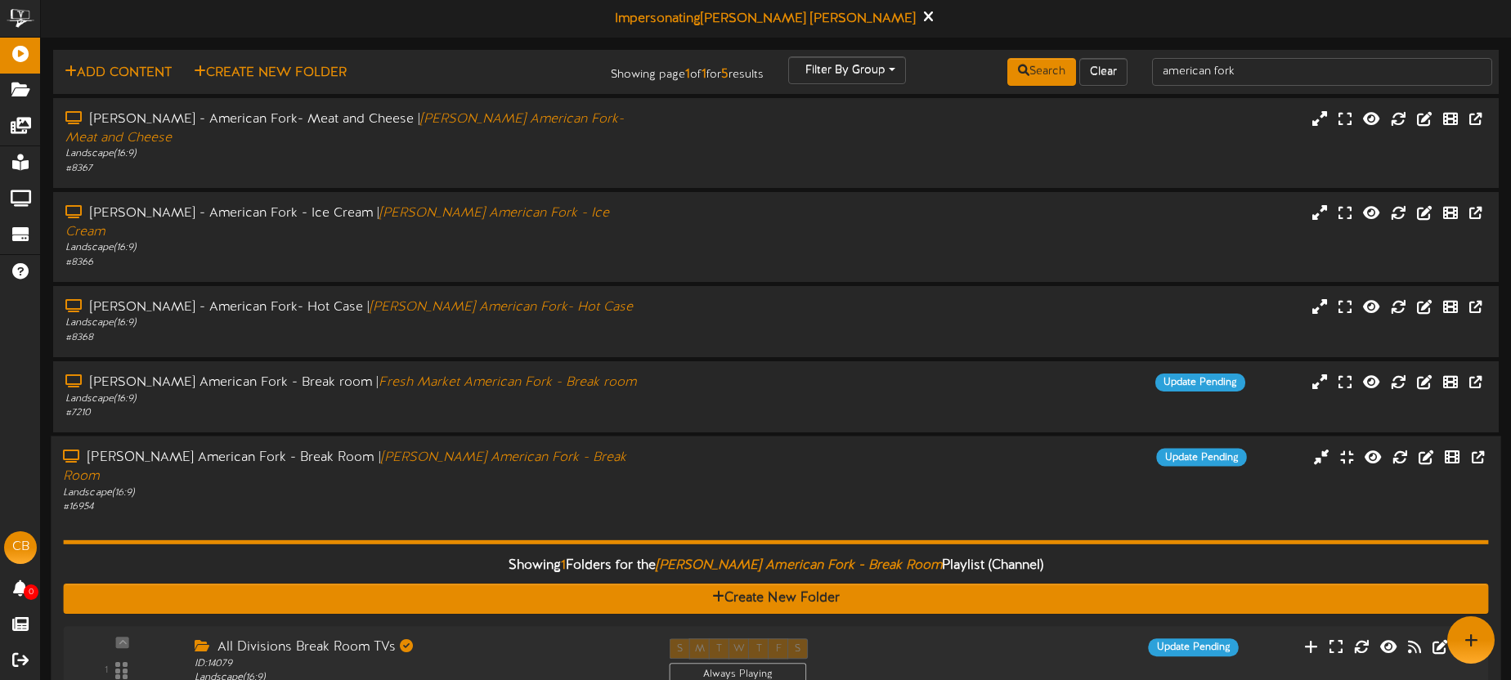
drag, startPoint x: 750, startPoint y: 460, endPoint x: 748, endPoint y: 445, distance: 14.9
click at [749, 514] on div "Showing 1 Folders for the Macey's American Fork - Break Room Playlist (Channel)…" at bounding box center [776, 620] width 1426 height 212
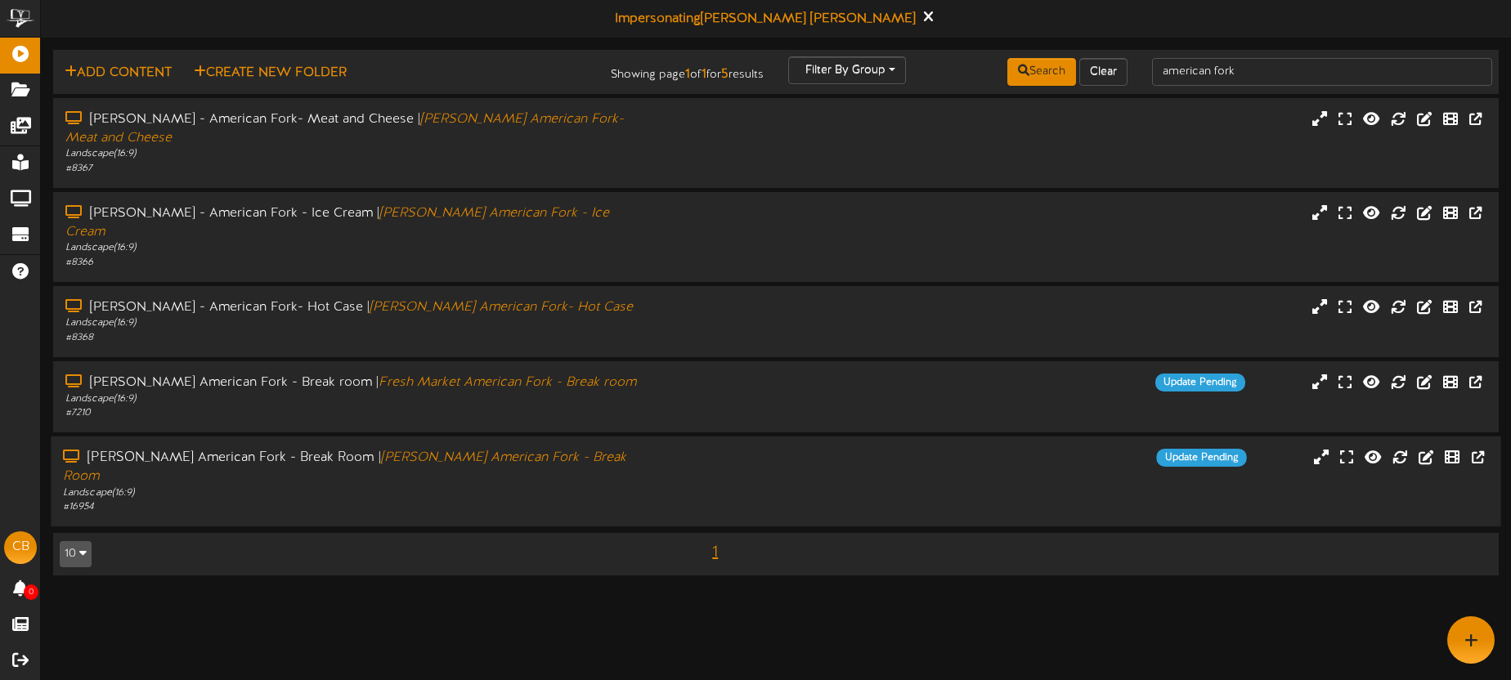
click at [622, 449] on div "Macey's American Fork - Break Room | Macey's American Fork - Break Room" at bounding box center [353, 468] width 580 height 38
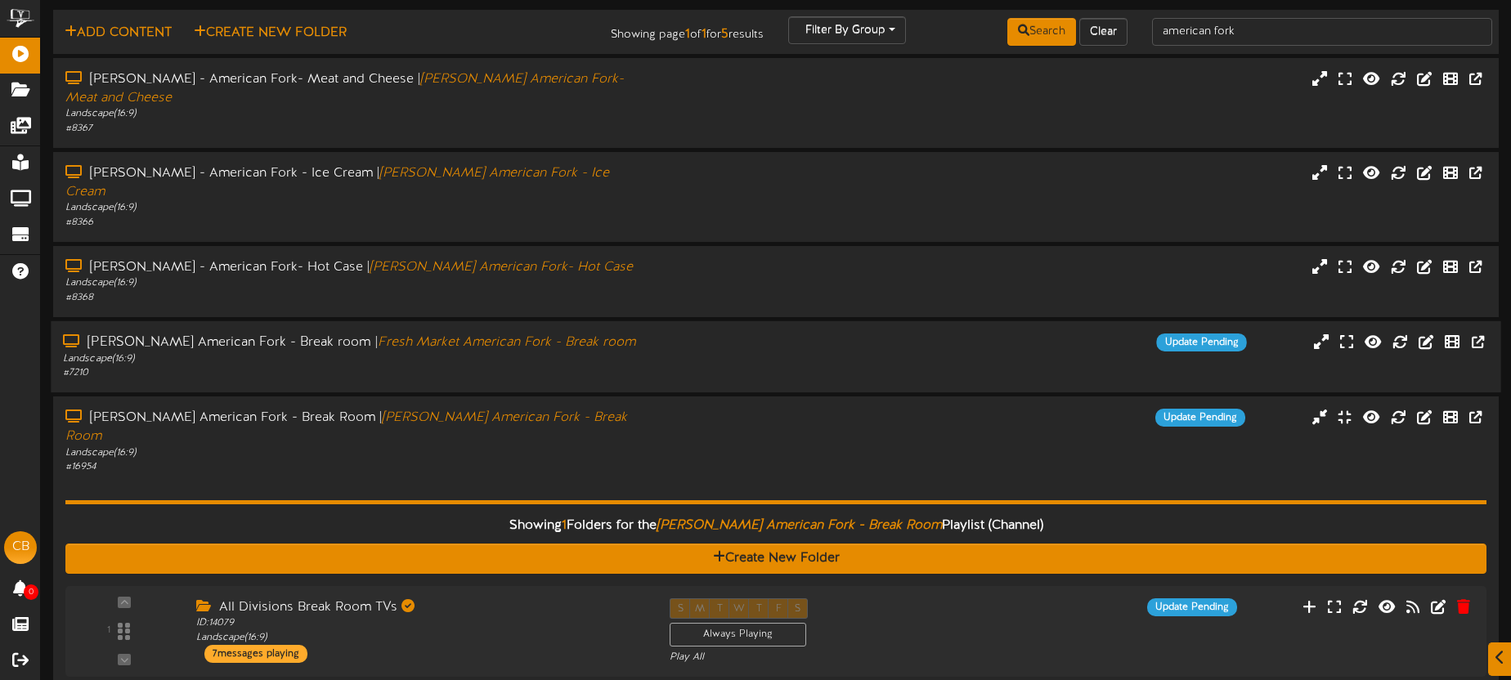
scroll to position [66, 0]
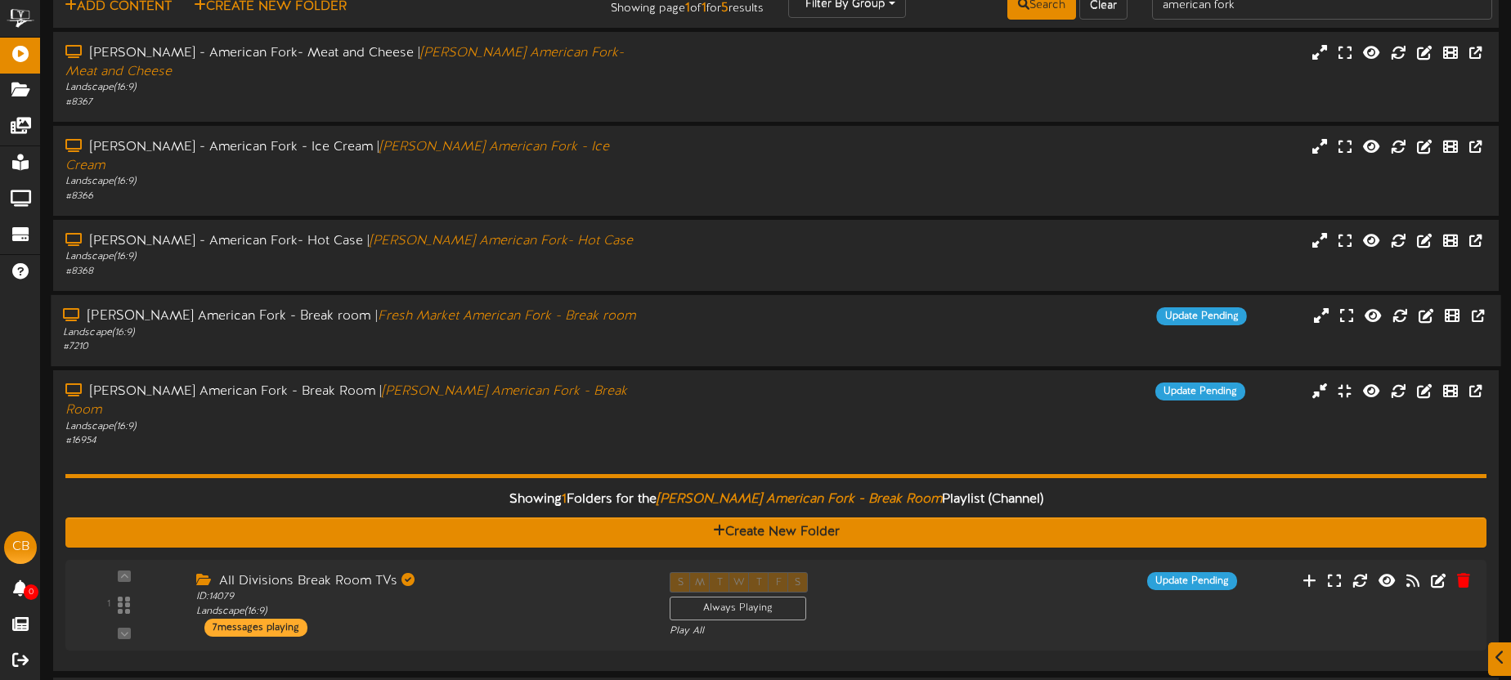
click at [820, 370] on div "Macey's American Fork - Break Room | Macey's American Fork - Break Room Landsca…" at bounding box center [776, 520] width 1446 height 301
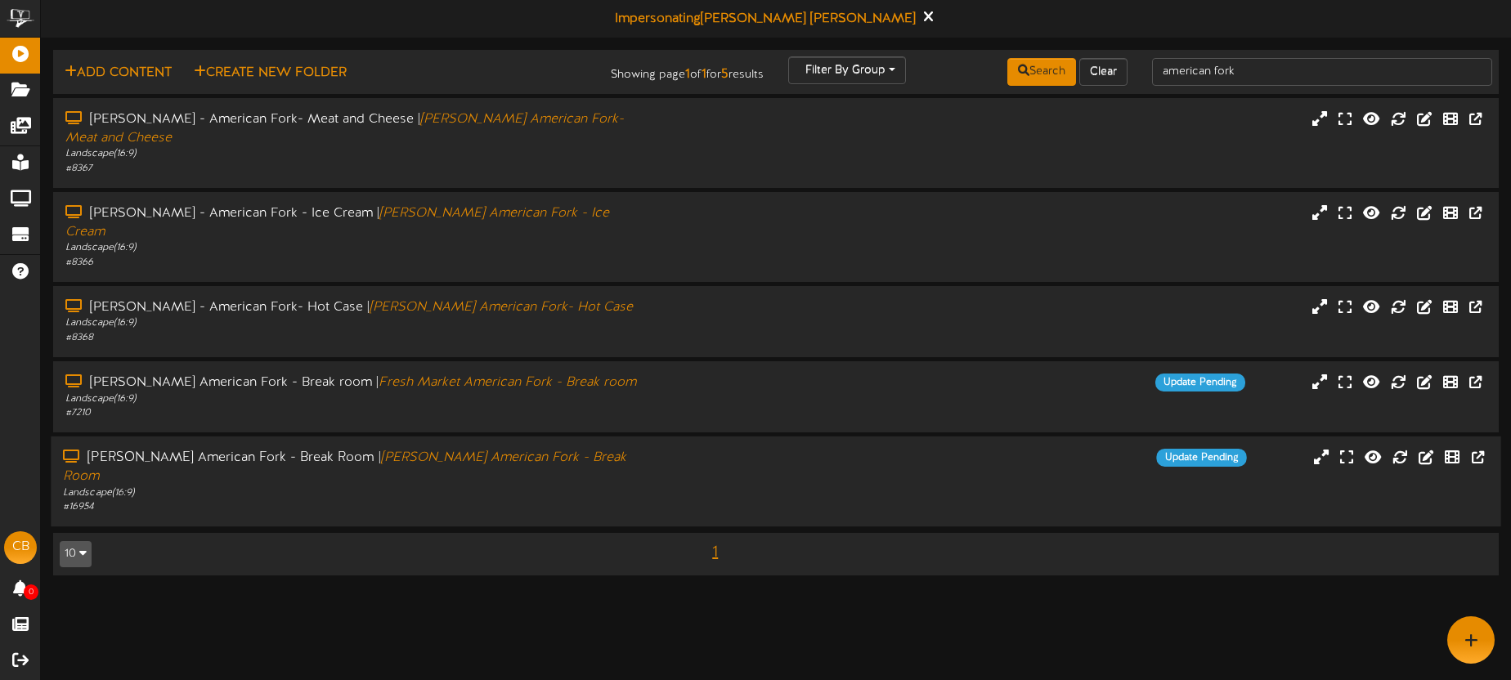
click at [622, 449] on div "Macey's American Fork - Break Room | Macey's American Fork - Break Room" at bounding box center [353, 468] width 580 height 38
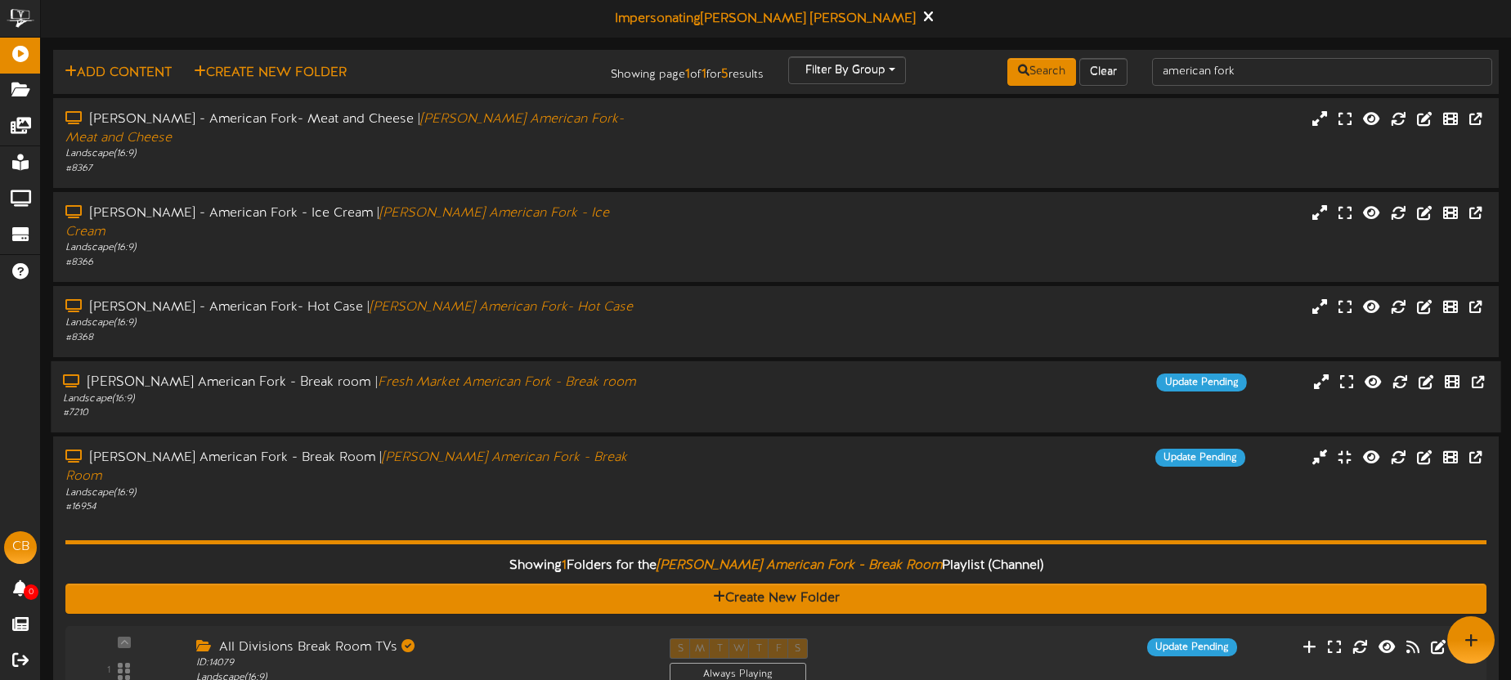
click at [629, 393] on div "Landscape ( 16:9 )" at bounding box center [353, 400] width 580 height 14
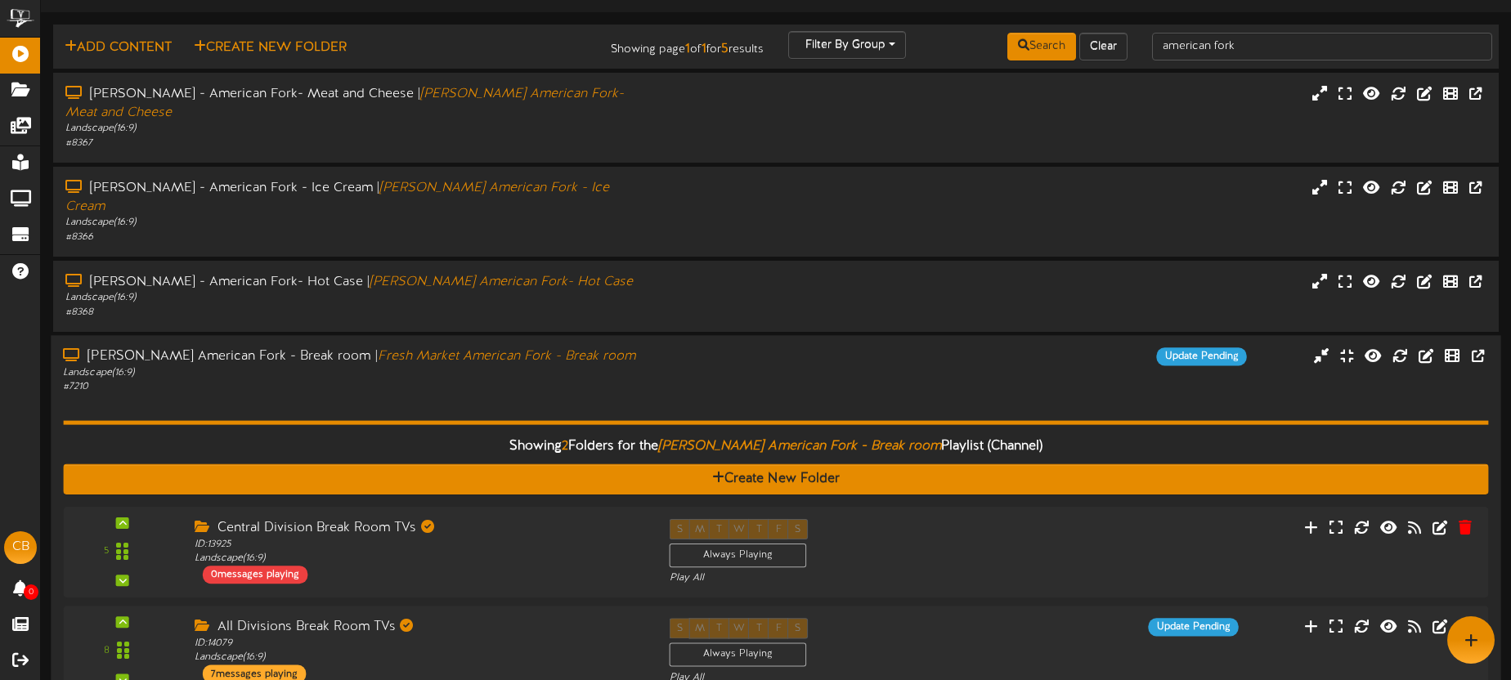
scroll to position [34, 0]
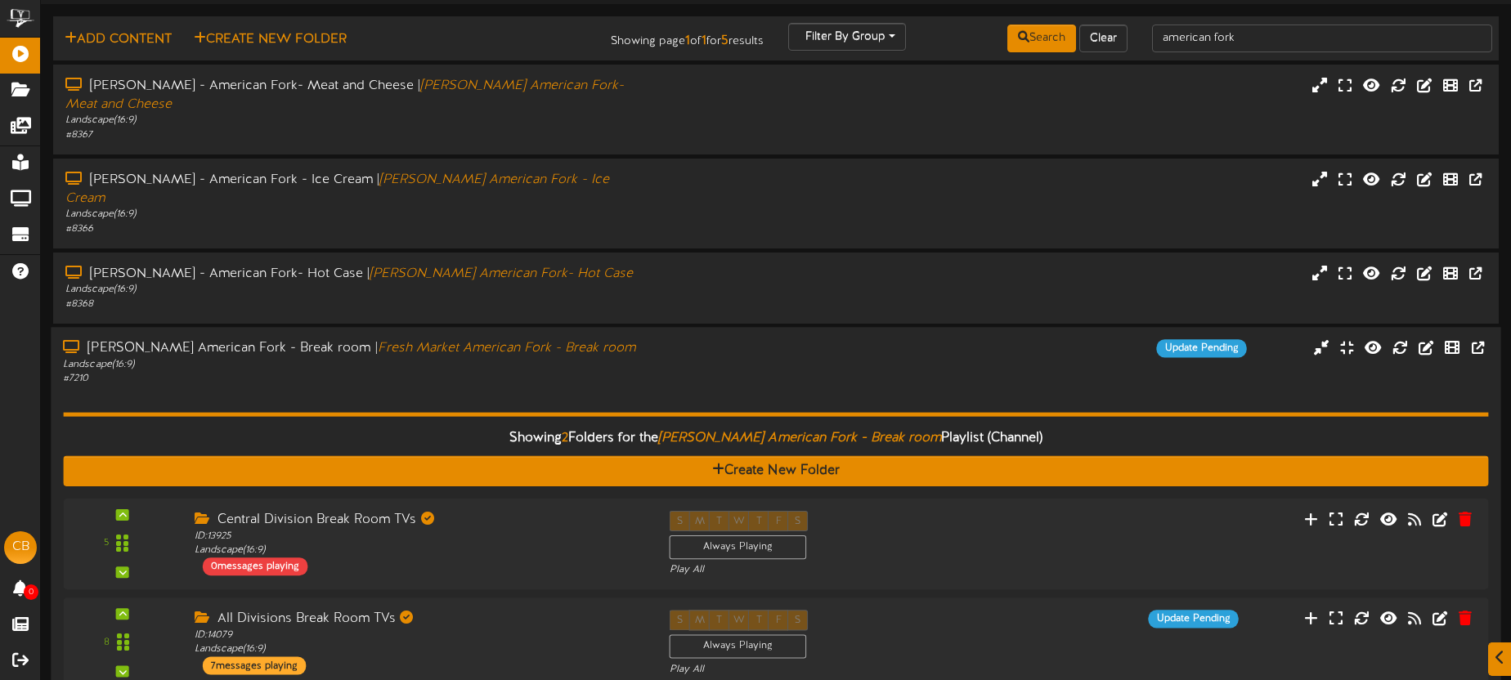
click at [629, 386] on div "Showing 2 Folders for the Macey's American Fork - Break room Playlist (Channel)…" at bounding box center [776, 541] width 1426 height 311
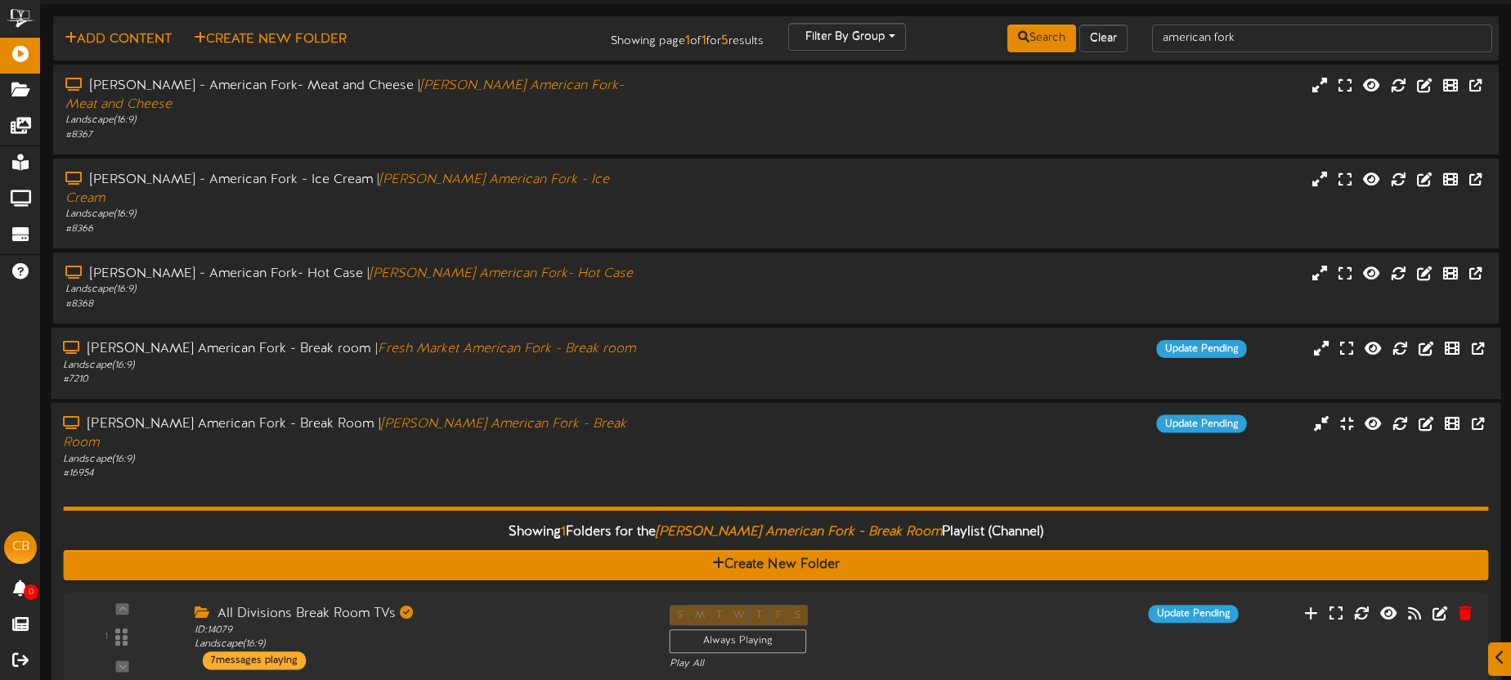
scroll to position [66, 0]
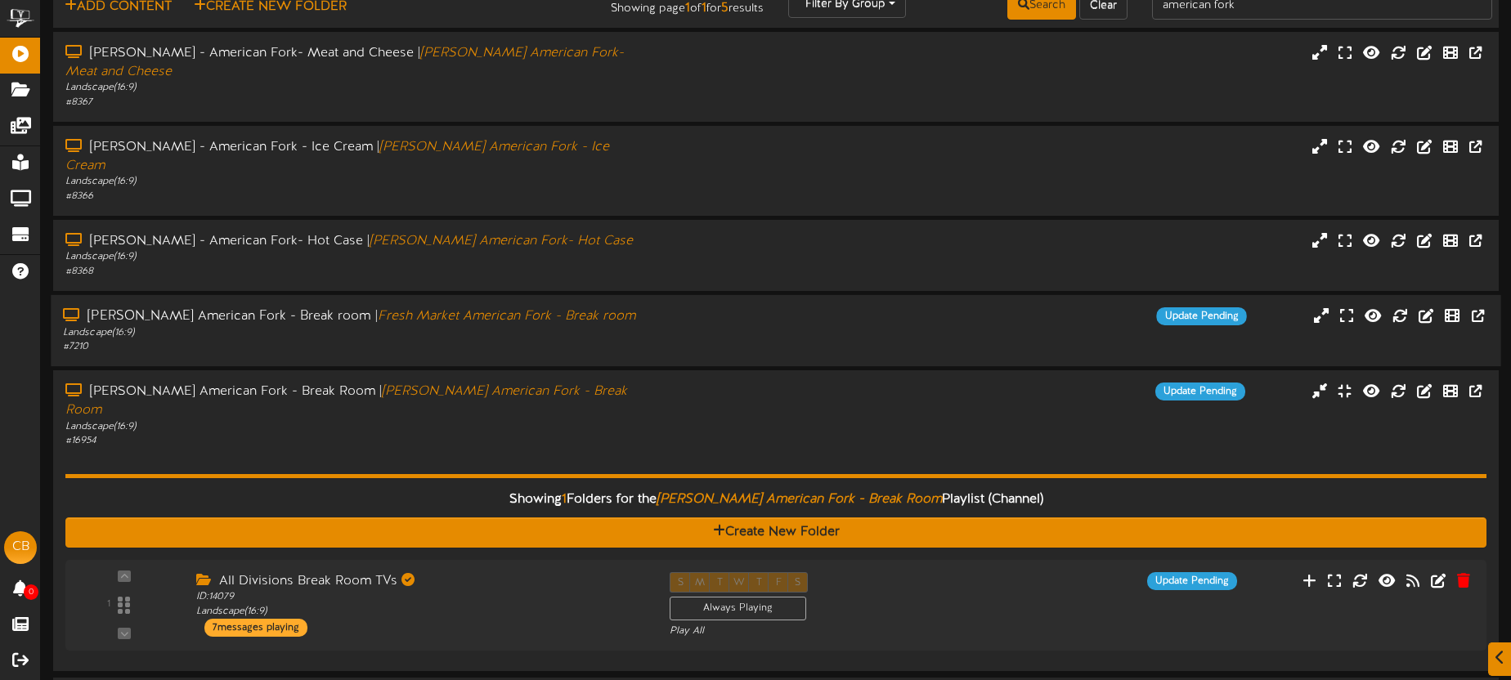
click at [624, 326] on div "Landscape ( 16:9 )" at bounding box center [353, 333] width 580 height 14
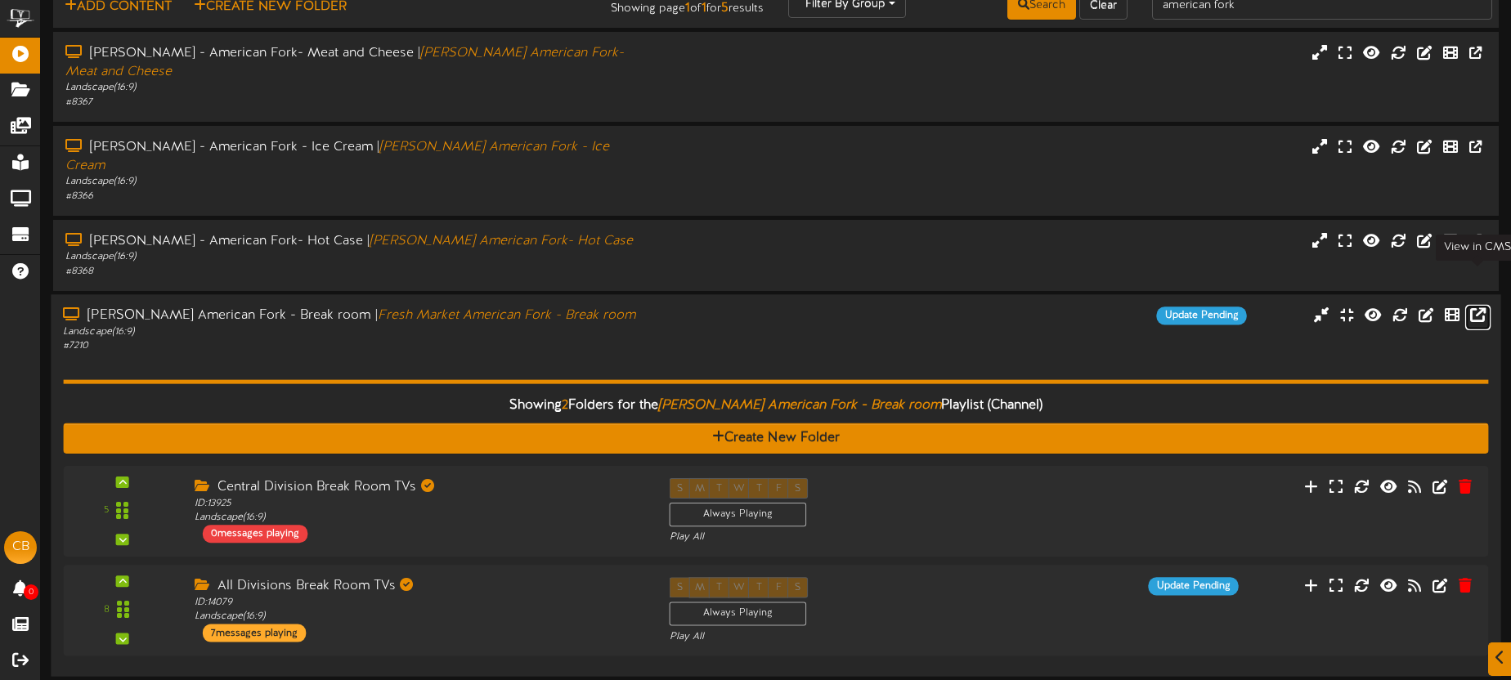
click at [1480, 306] on icon at bounding box center [1479, 315] width 16 height 18
drag, startPoint x: 608, startPoint y: 316, endPoint x: 612, endPoint y: 308, distance: 8.8
click at [608, 354] on div "Showing 2 Folders for the Macey's American Fork - Break room Playlist (Channel)…" at bounding box center [775, 509] width 1421 height 310
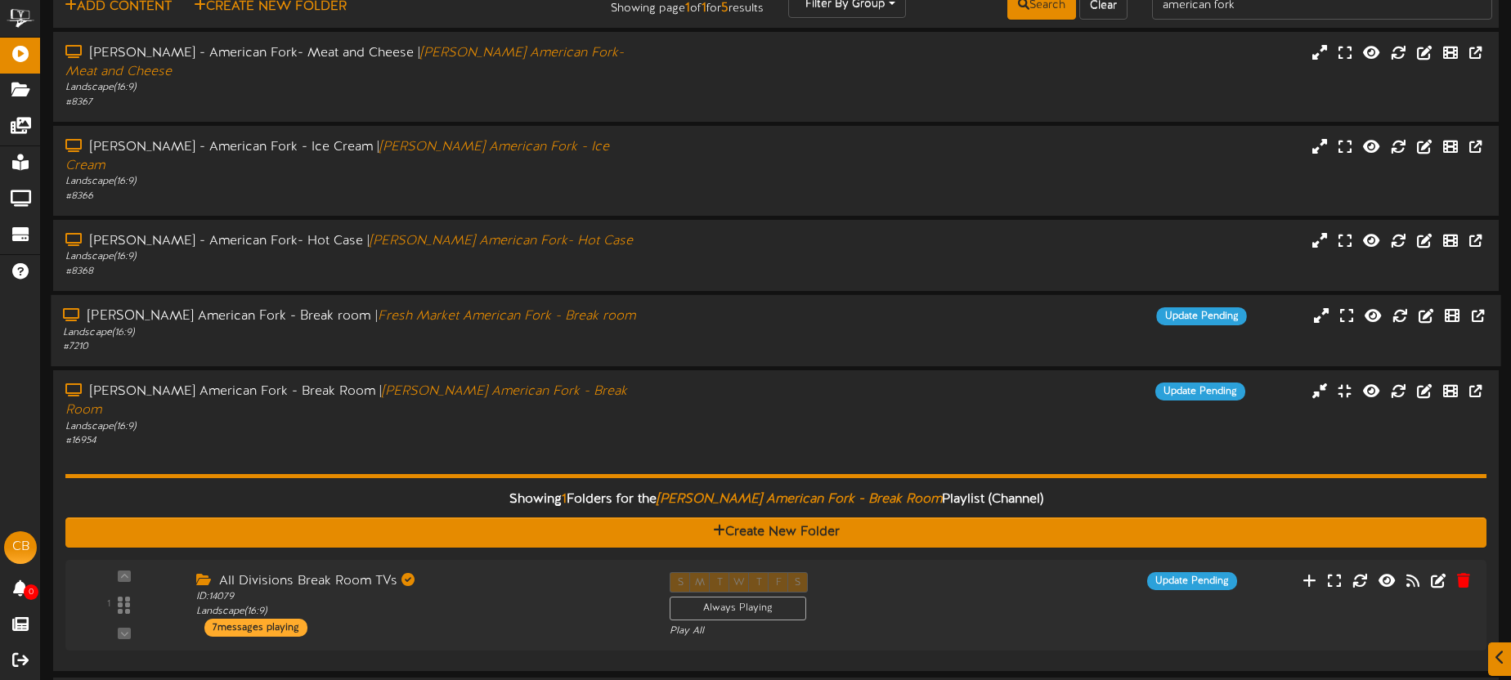
drag, startPoint x: 525, startPoint y: 392, endPoint x: 546, endPoint y: 389, distance: 21.4
click at [527, 448] on div "Showing 1 Folders for the Macey's American Fork - Break Room Playlist (Channel)…" at bounding box center [775, 553] width 1421 height 211
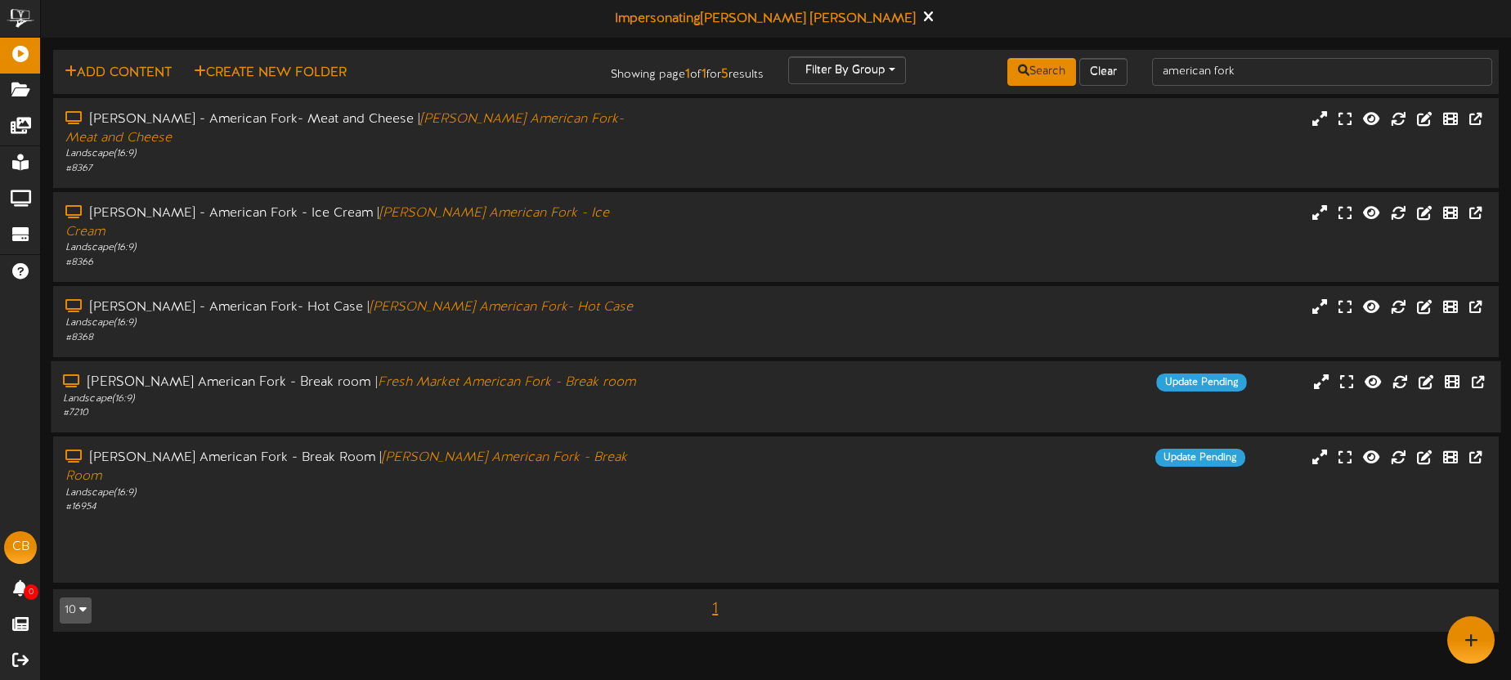
click at [546, 389] on div "Macey's American Fork - Break room | Fresh Market American Fork - Break room La…" at bounding box center [776, 396] width 1450 height 71
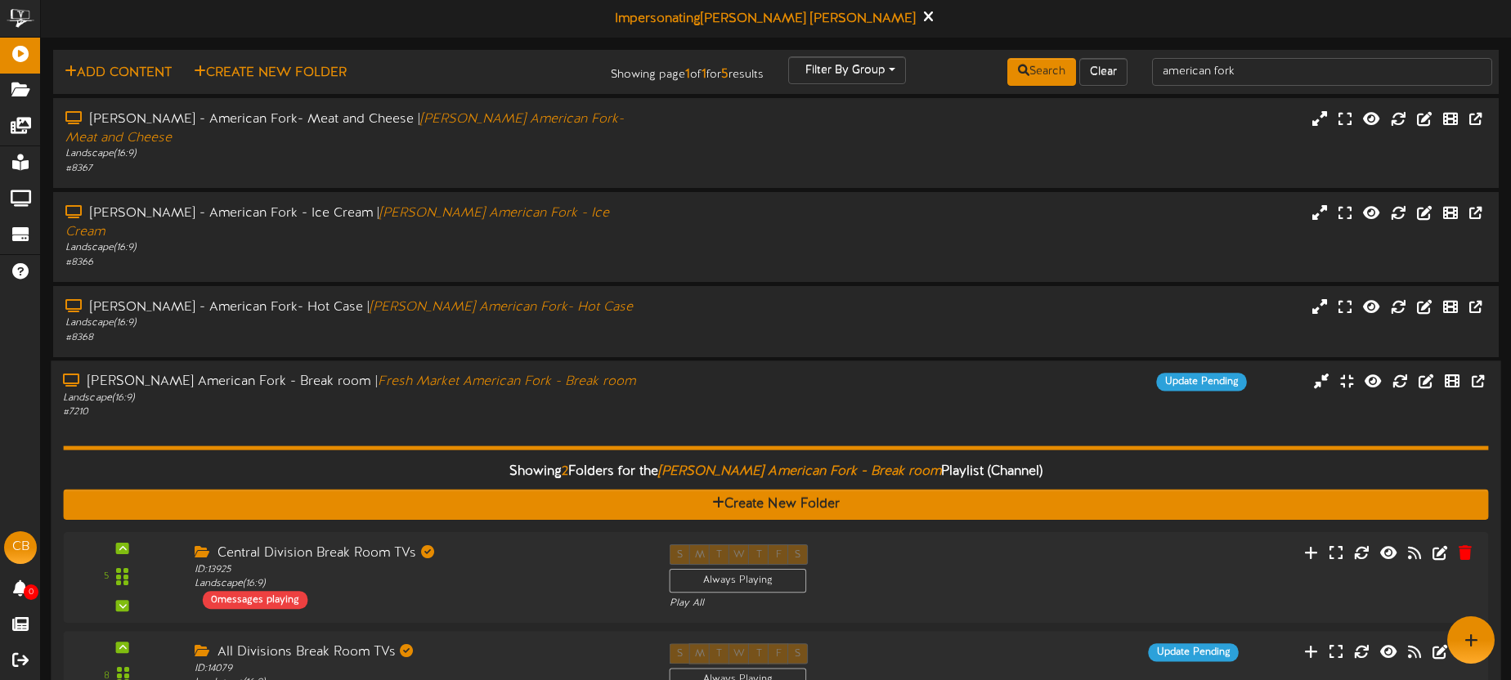
click at [577, 420] on div "Showing 2 Folders for the Macey's American Fork - Break room Playlist (Channel)…" at bounding box center [776, 575] width 1426 height 311
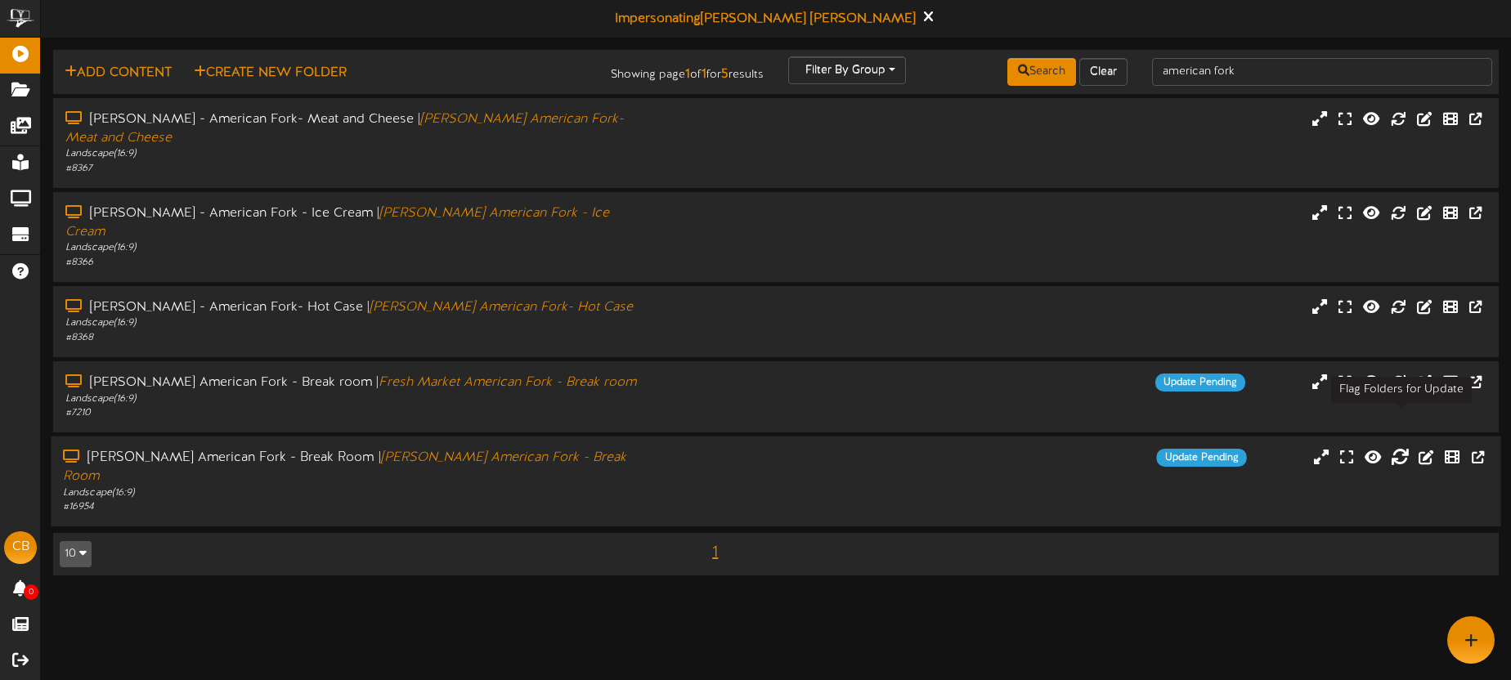
click at [1402, 447] on icon at bounding box center [1400, 456] width 18 height 18
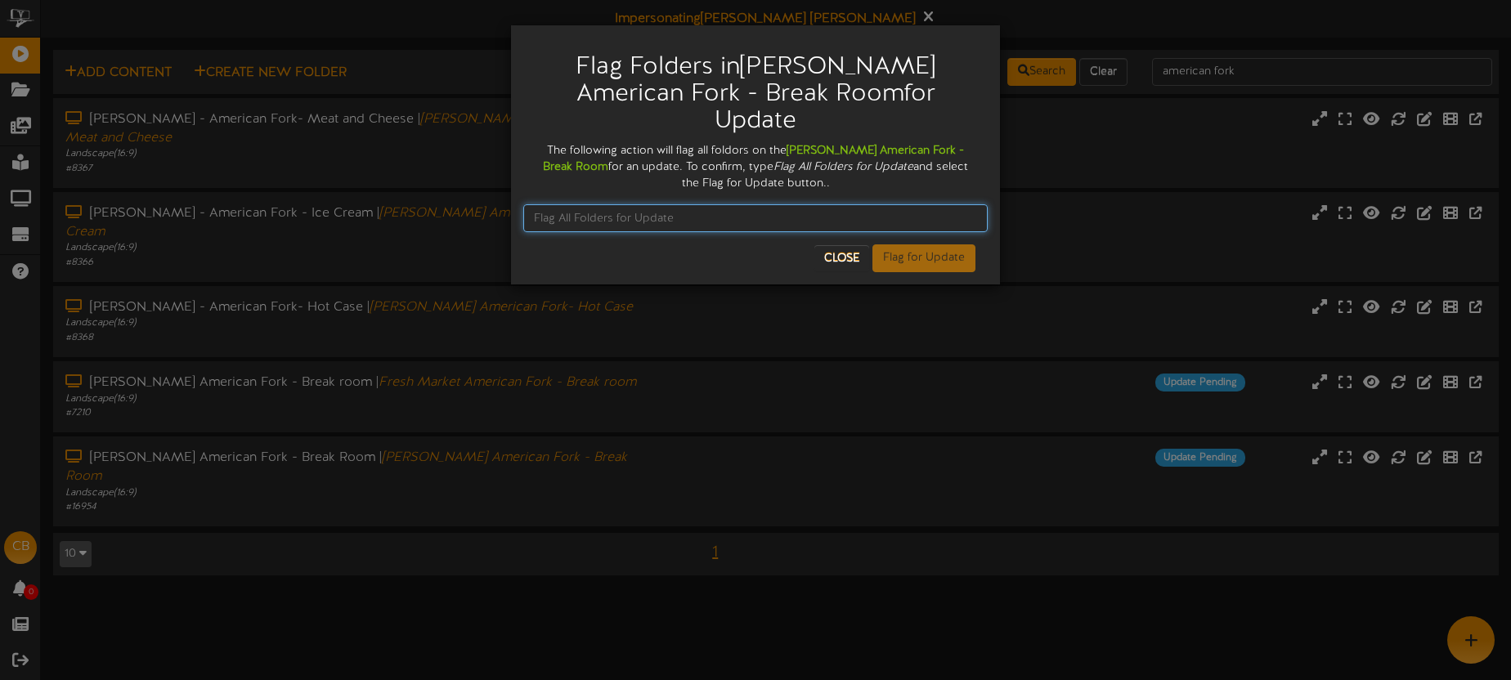
click at [715, 204] on input "text" at bounding box center [755, 218] width 465 height 28
type input "Flag All Folders for Update"
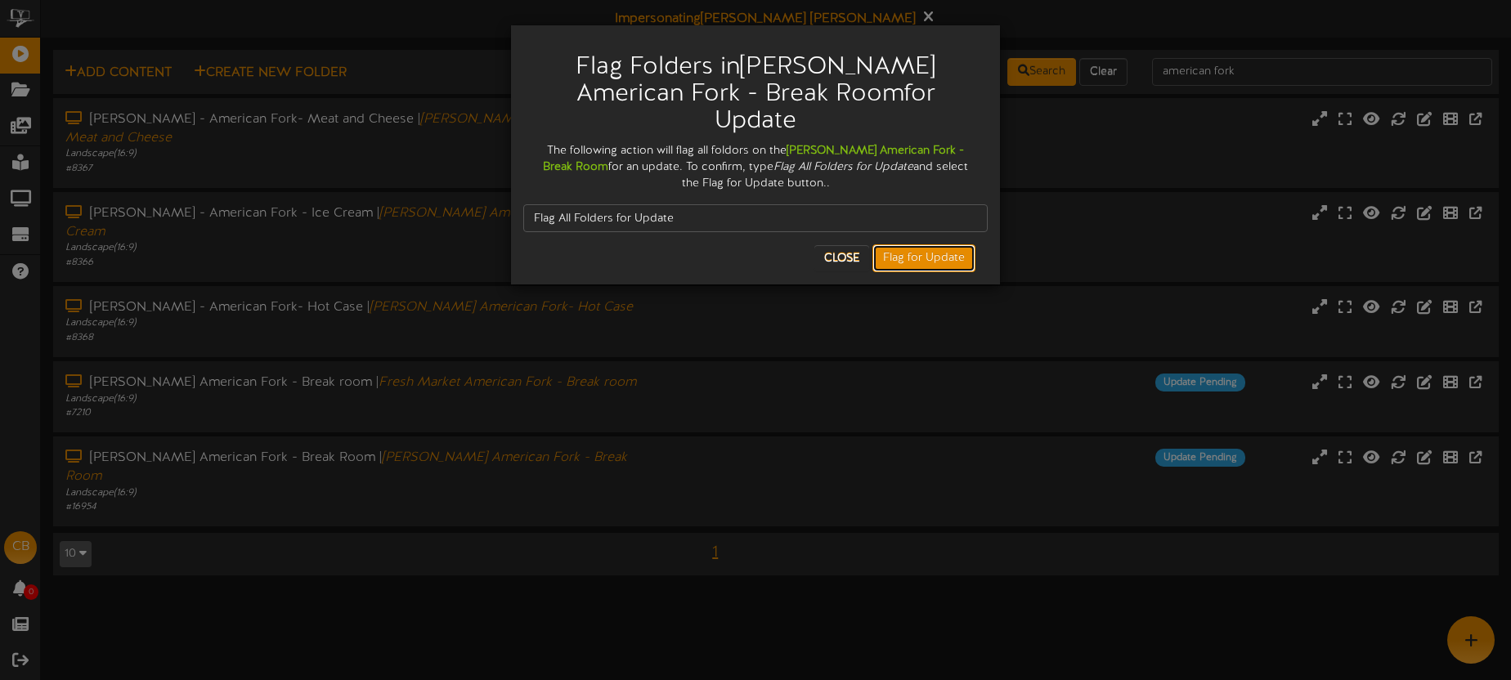
click at [956, 245] on button "Flag for Update" at bounding box center [924, 259] width 103 height 28
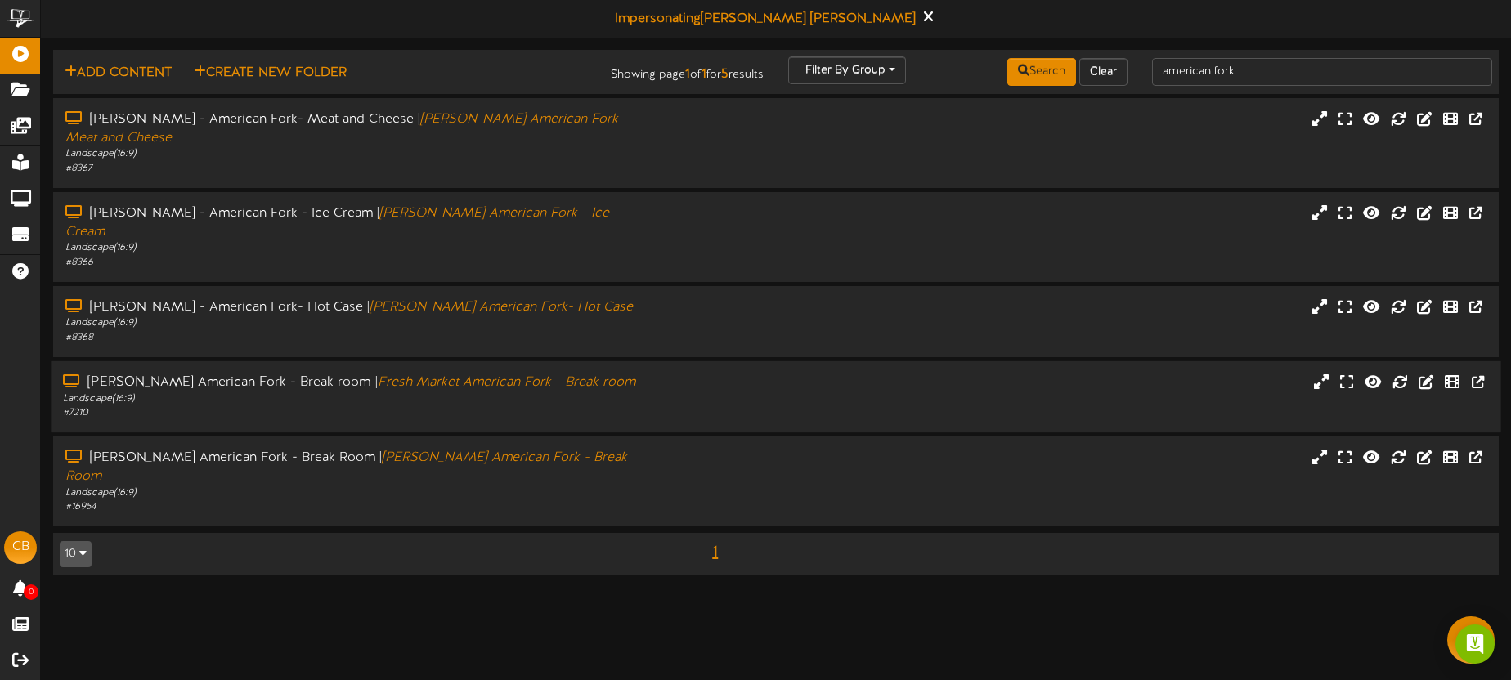
click at [889, 377] on div "Macey's American Fork - Break room | Fresh Market American Fork - Break room La…" at bounding box center [776, 397] width 1450 height 47
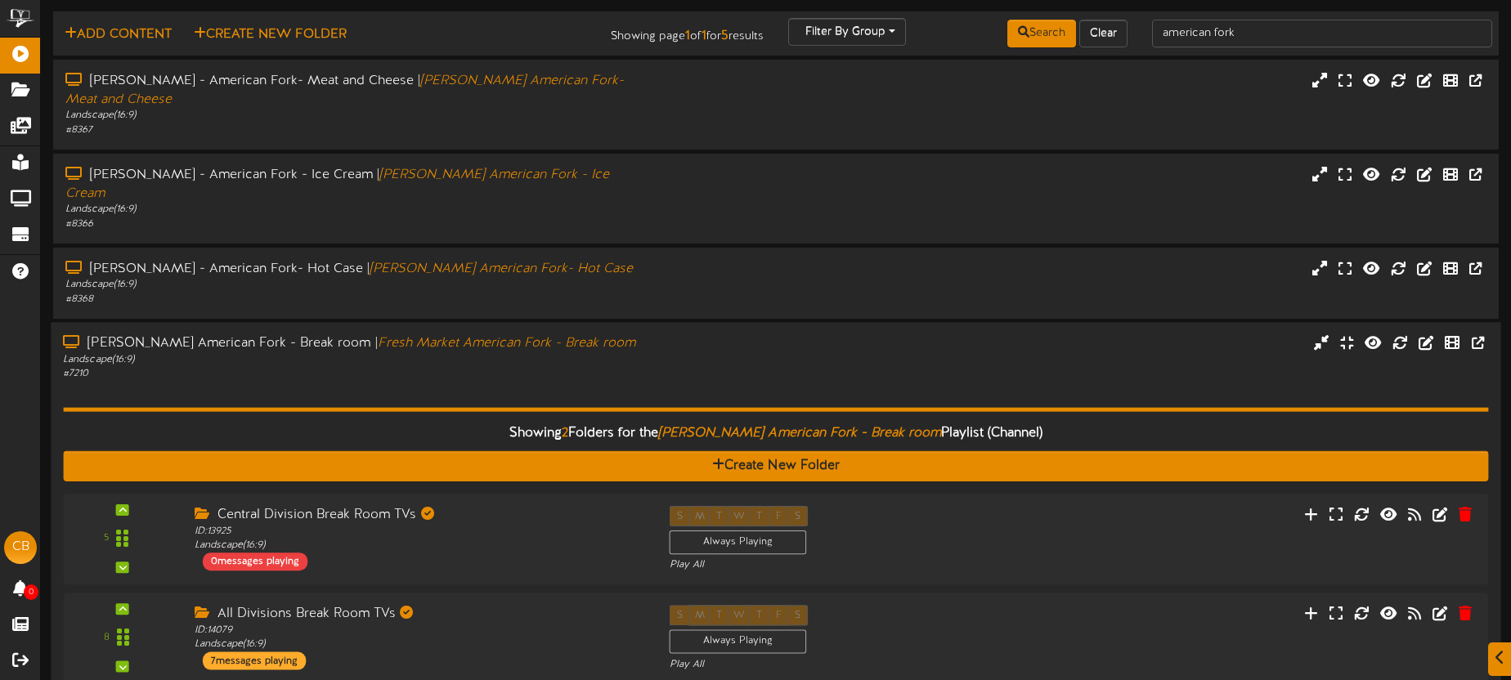
scroll to position [52, 0]
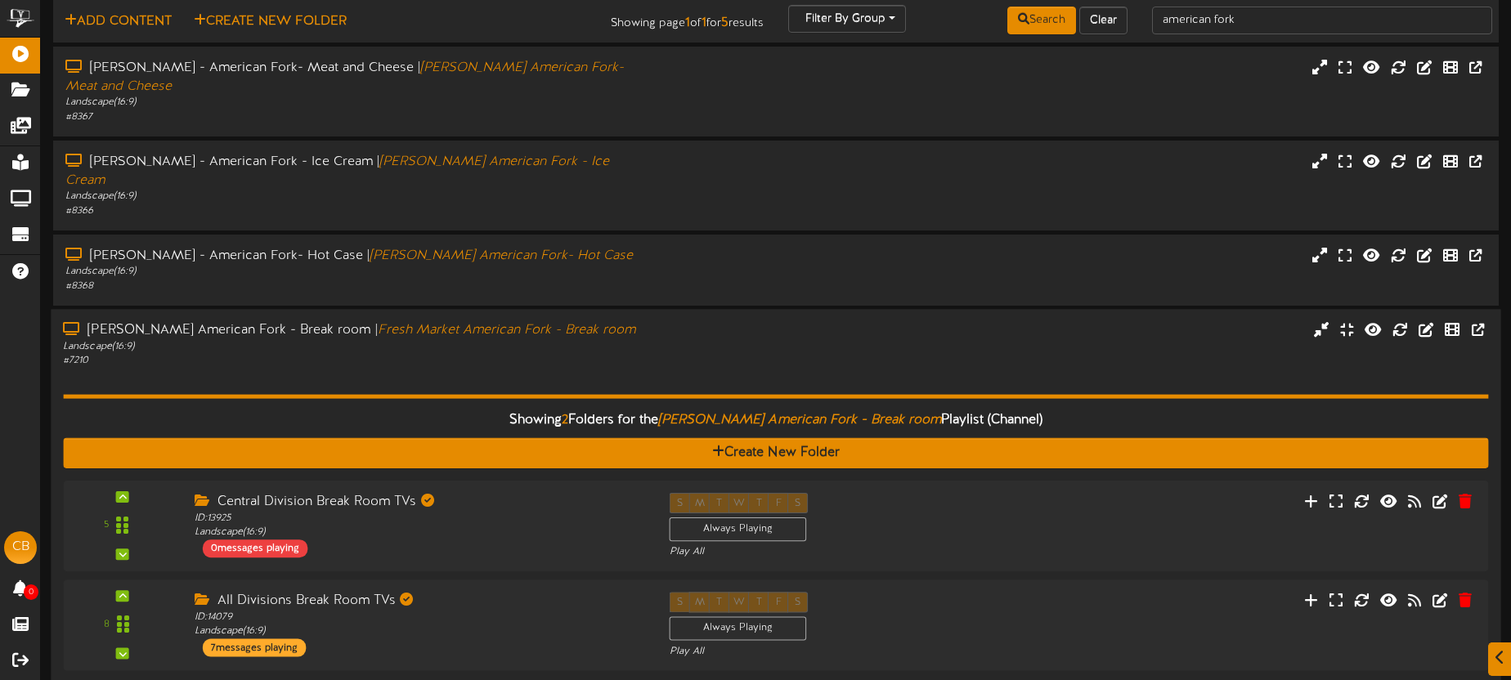
click at [850, 368] on div "Showing 2 Folders for the Macey's American Fork - Break room Playlist (Channel)…" at bounding box center [776, 523] width 1426 height 311
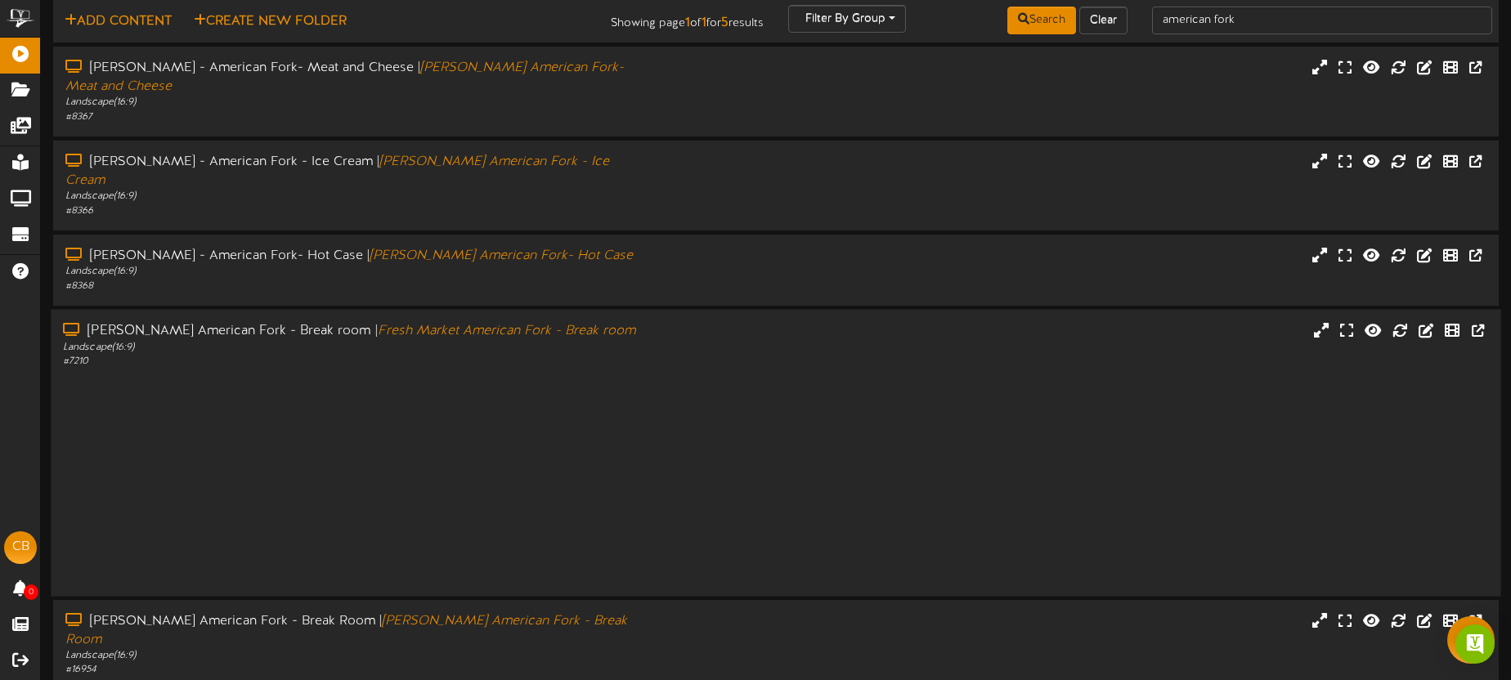
scroll to position [0, 0]
